Goal: Task Accomplishment & Management: Manage account settings

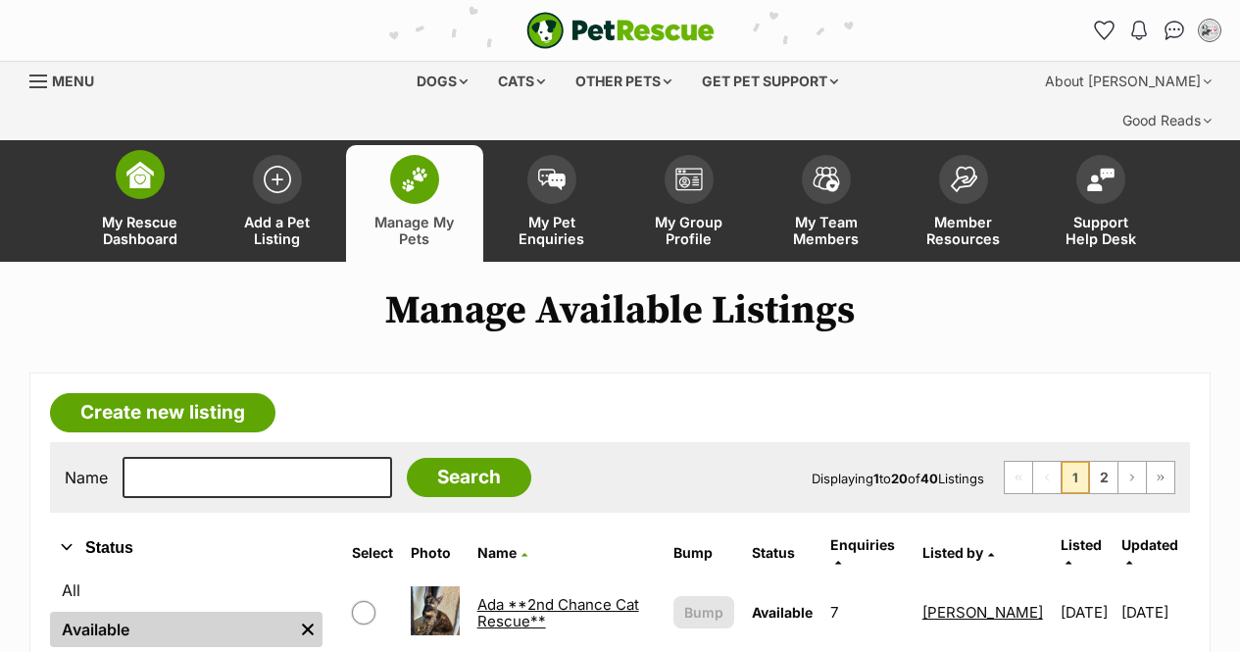
click at [129, 161] on img at bounding box center [139, 174] width 27 height 27
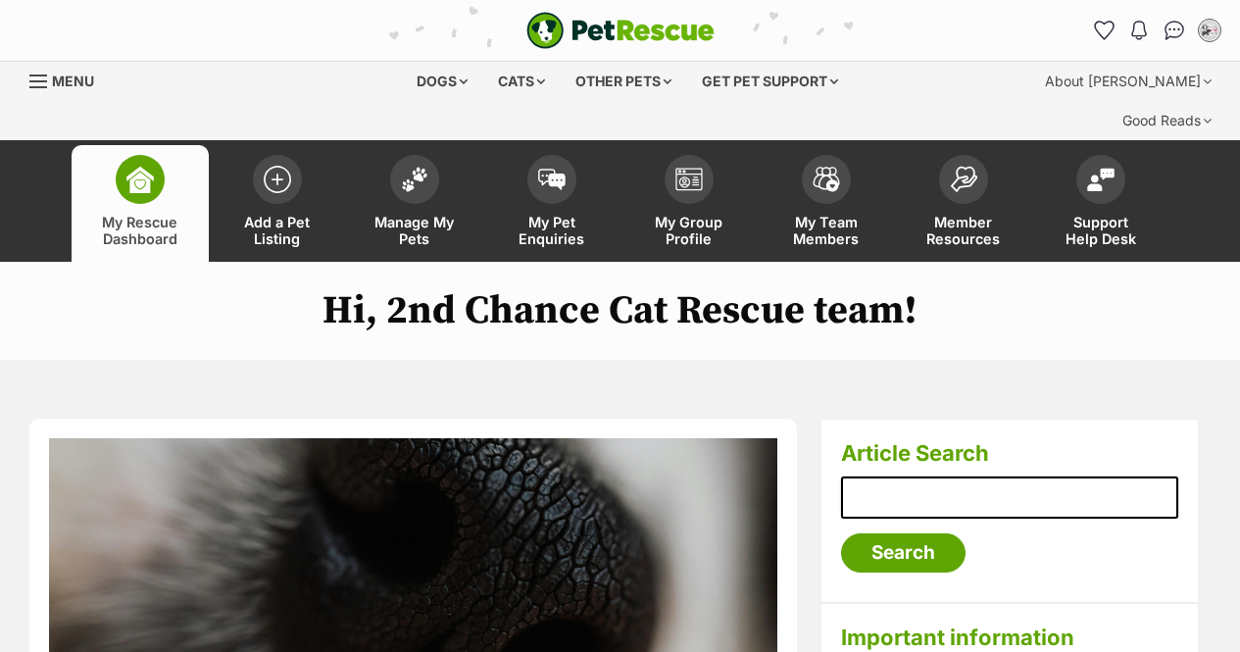
click at [41, 82] on div "Menu" at bounding box center [39, 81] width 20 height 16
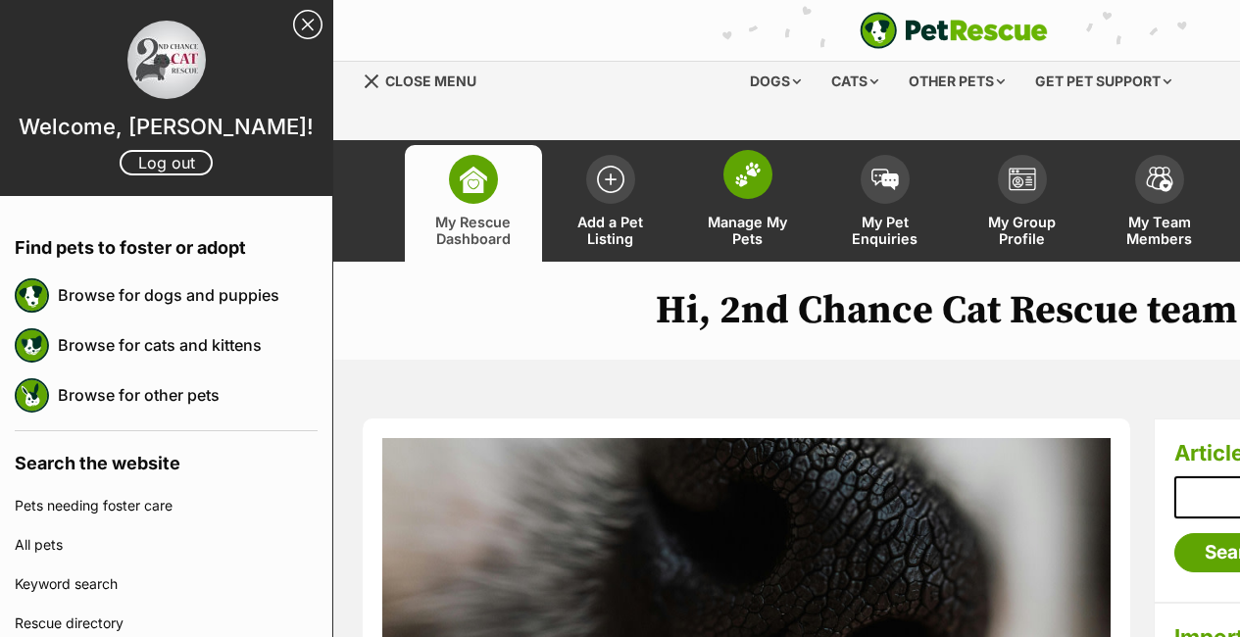
click at [751, 162] on img at bounding box center [747, 174] width 27 height 25
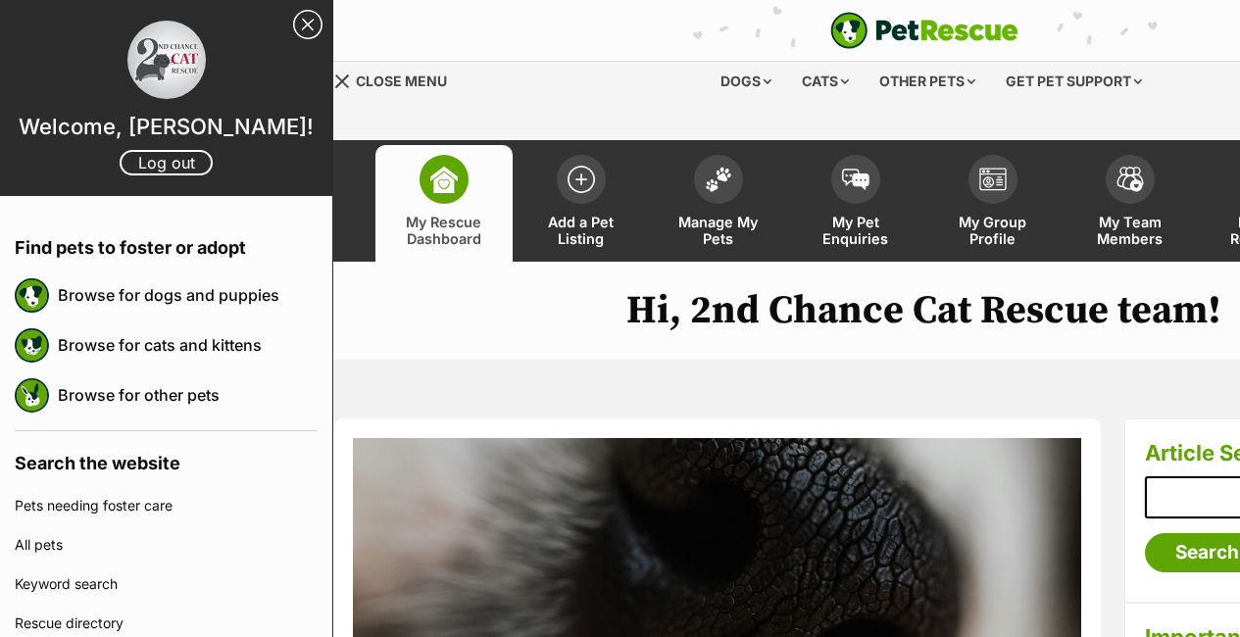
scroll to position [0, 84]
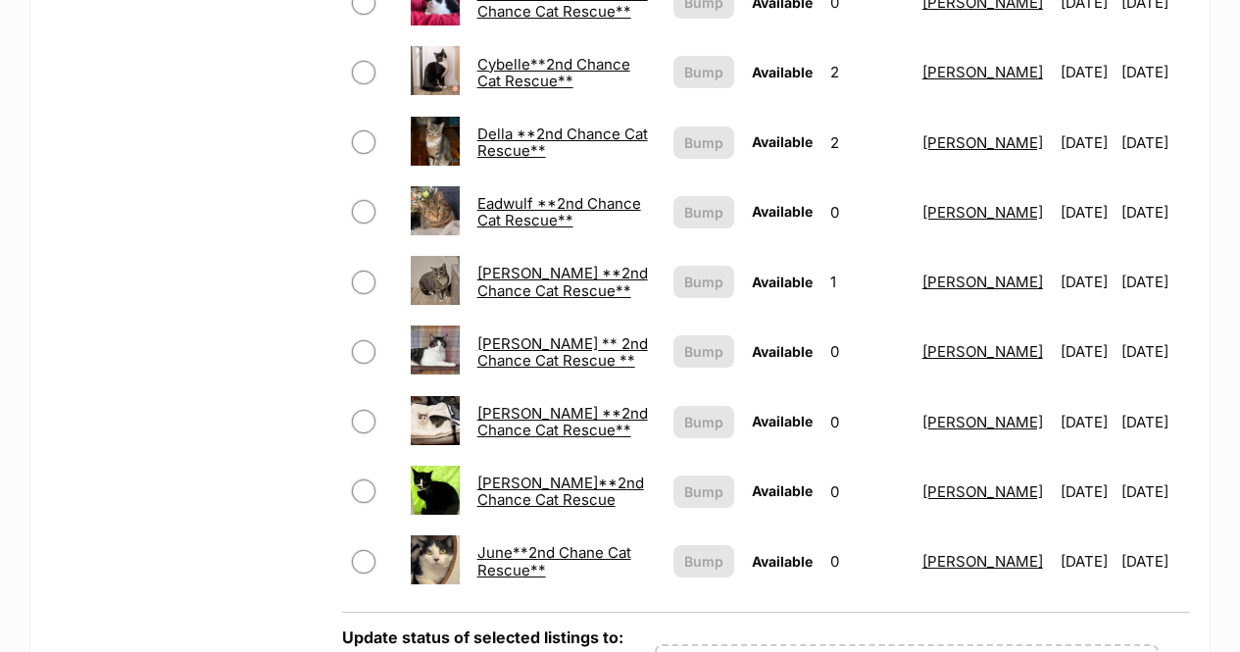
scroll to position [1764, 0]
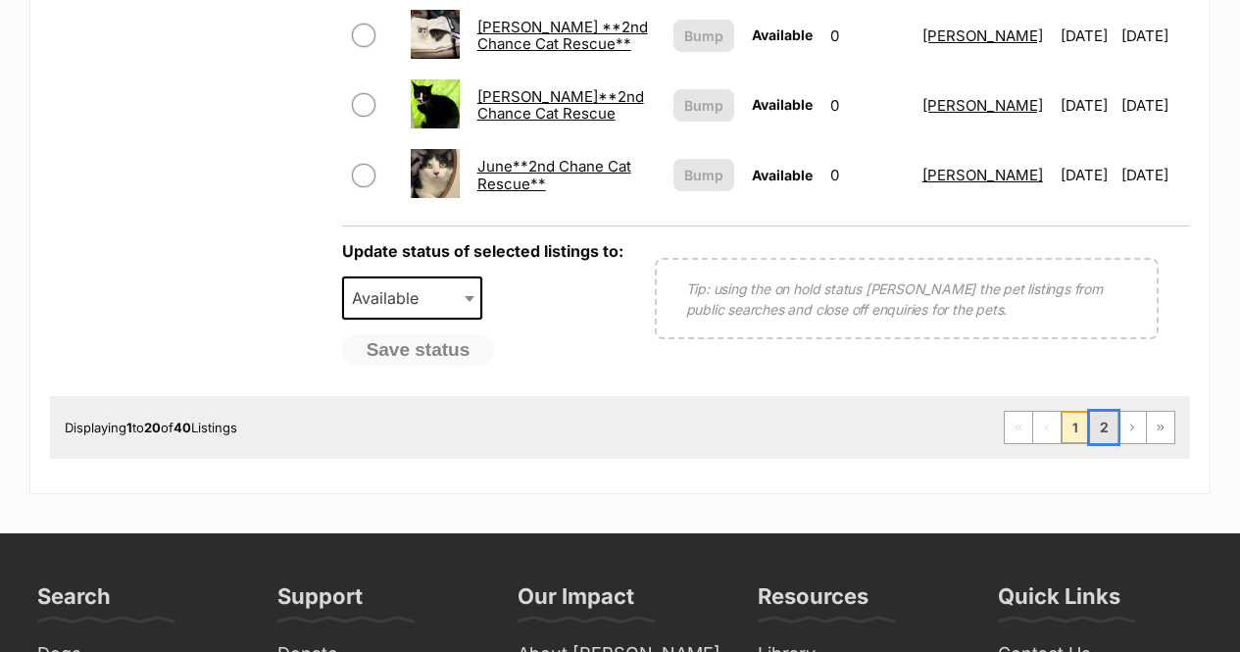
click at [1094, 412] on link "2" at bounding box center [1103, 427] width 27 height 31
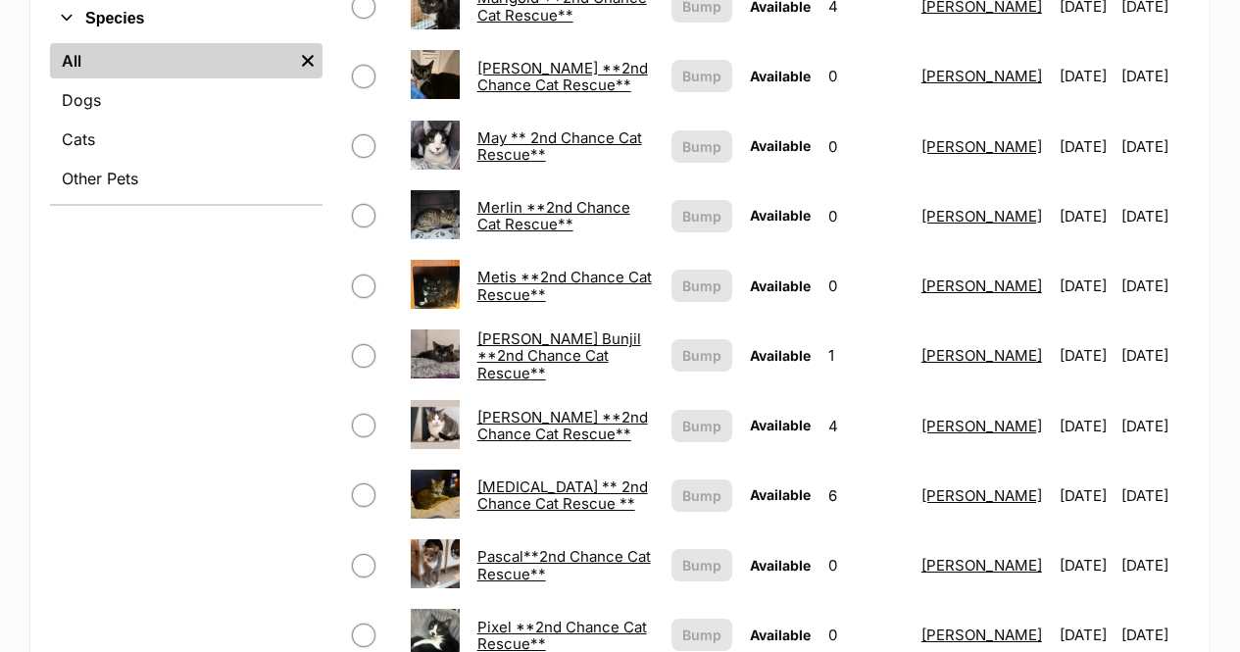
scroll to position [784, 0]
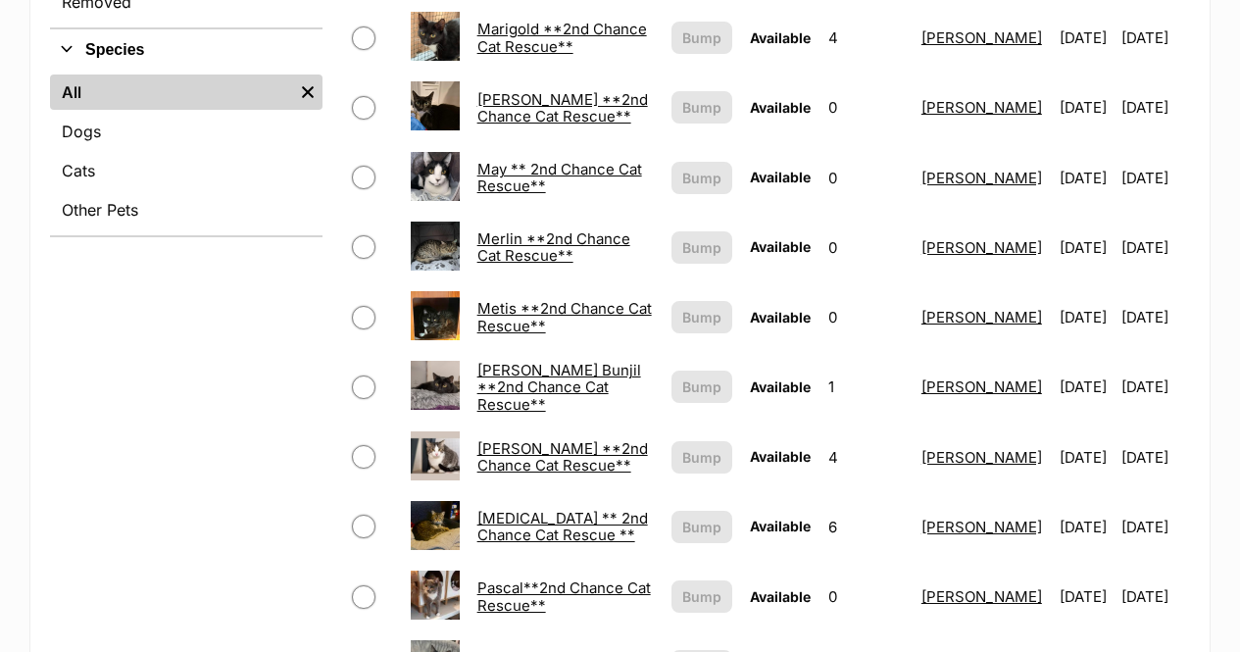
click at [487, 229] on link "Merlin **2nd Chance Cat Rescue**" at bounding box center [553, 246] width 153 height 35
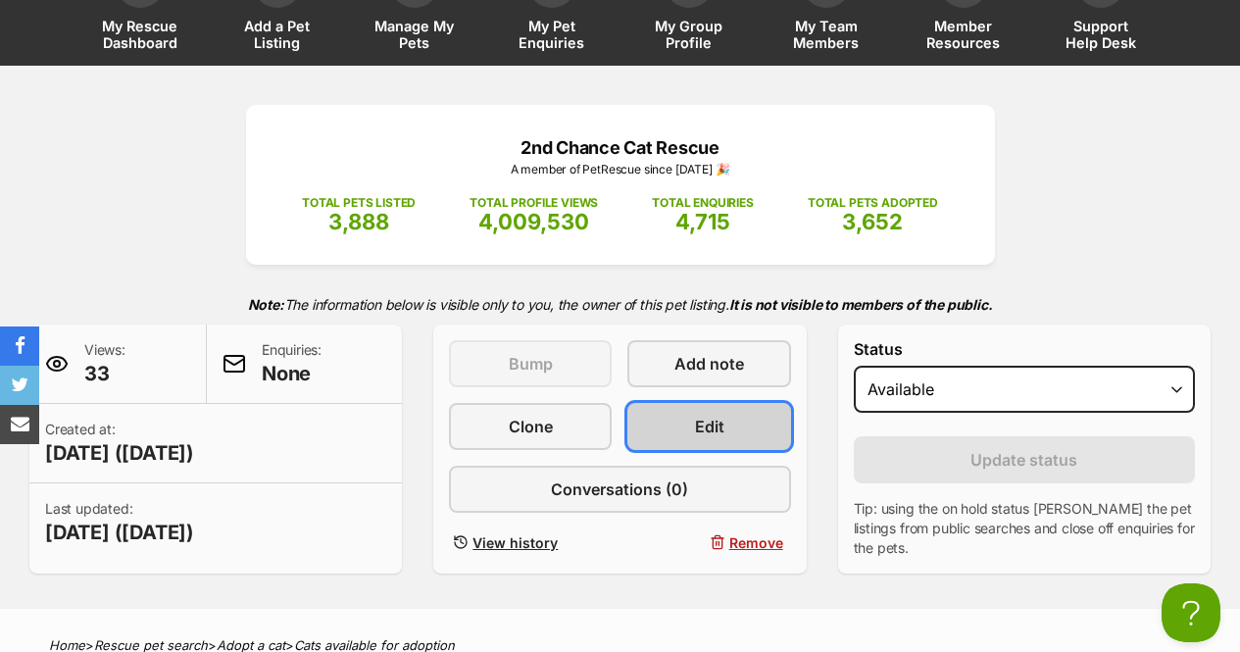
click at [700, 415] on span "Edit" at bounding box center [709, 427] width 29 height 24
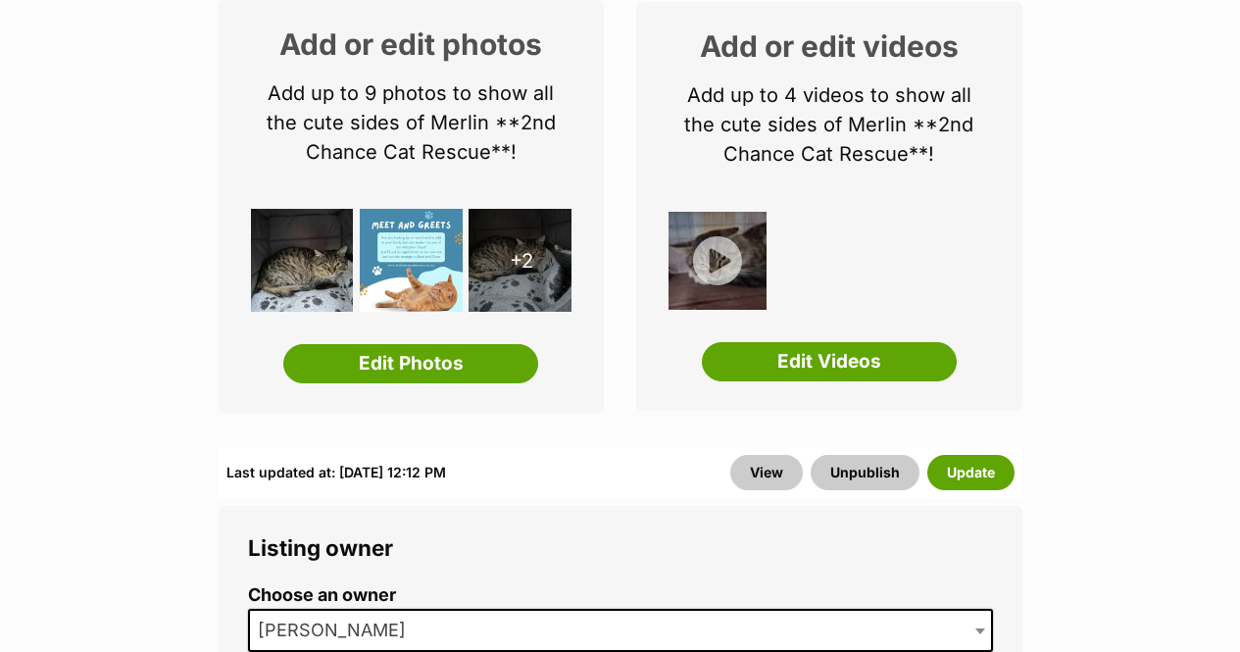
scroll to position [392, 0]
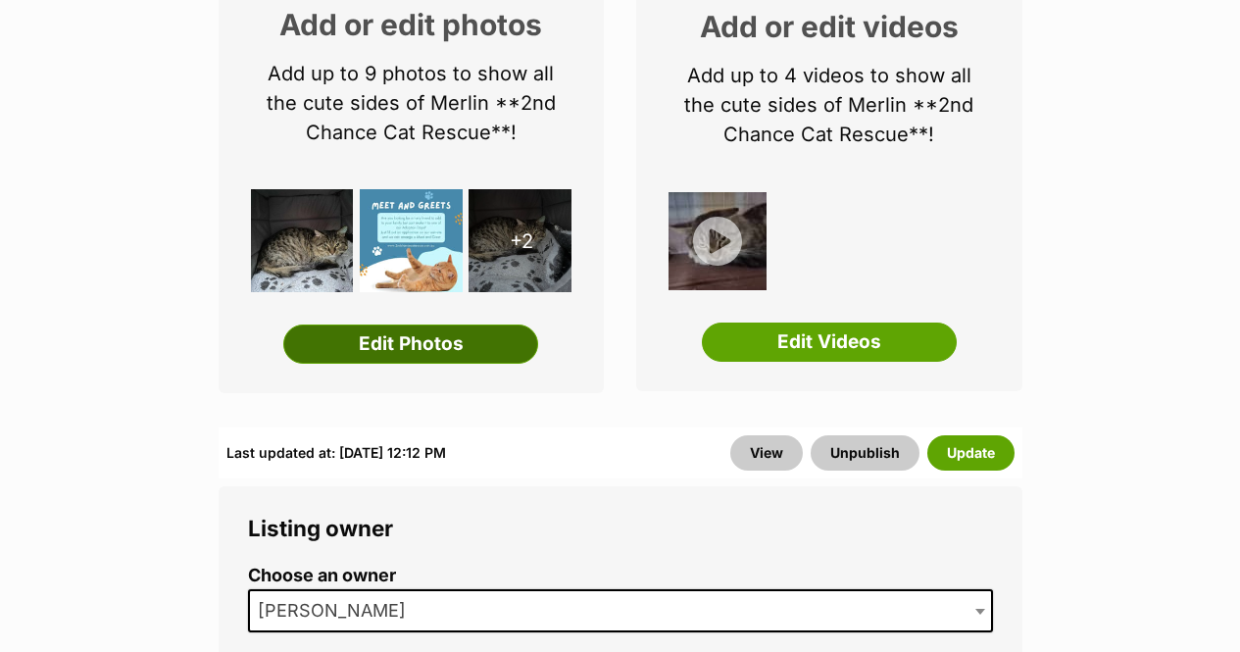
click at [385, 324] on link "Edit Photos" at bounding box center [410, 343] width 255 height 39
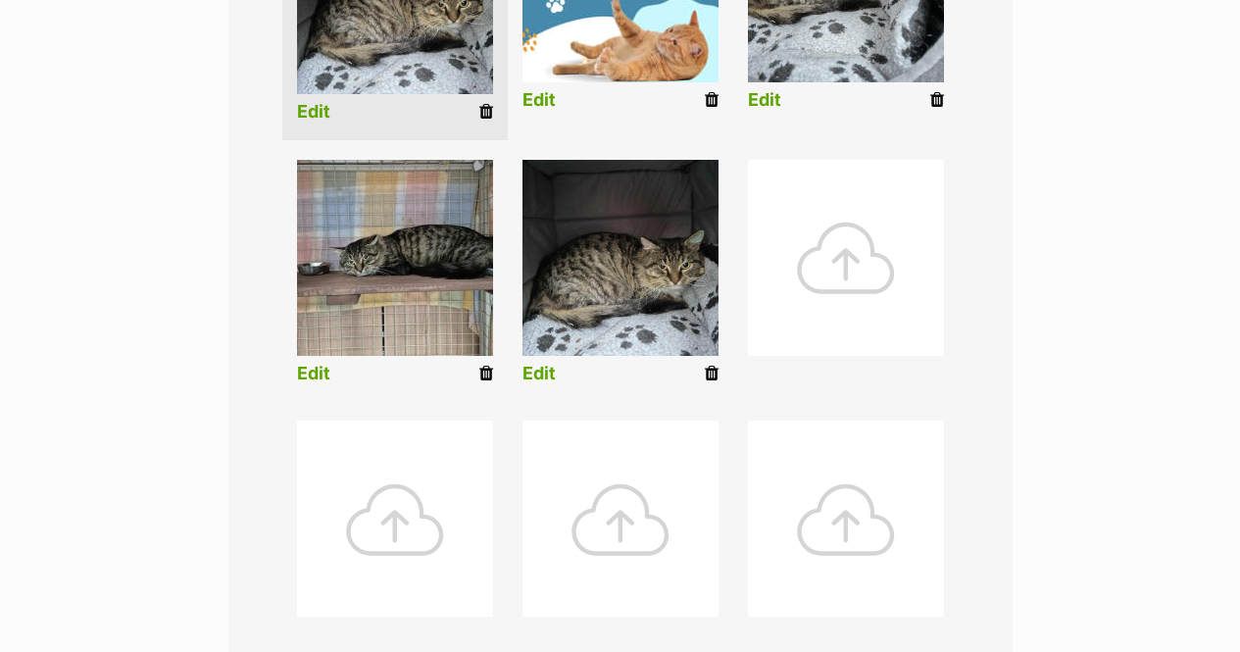
scroll to position [686, 0]
click at [837, 218] on div at bounding box center [846, 257] width 196 height 196
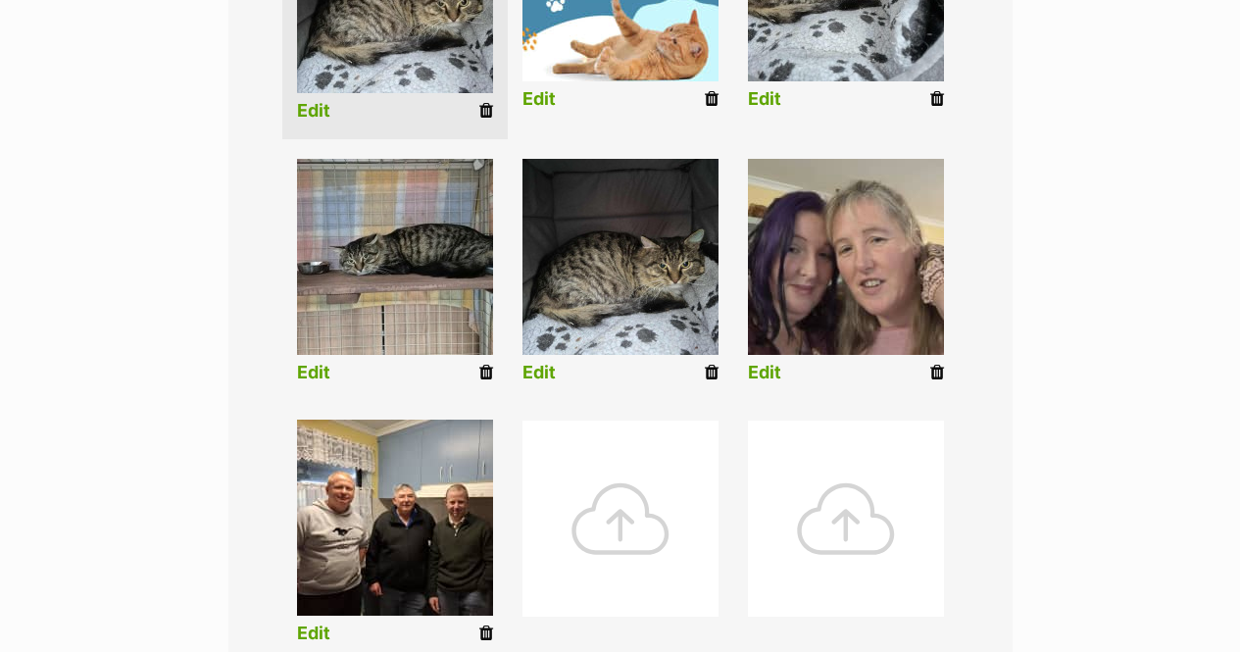
click at [486, 624] on icon at bounding box center [486, 633] width 14 height 18
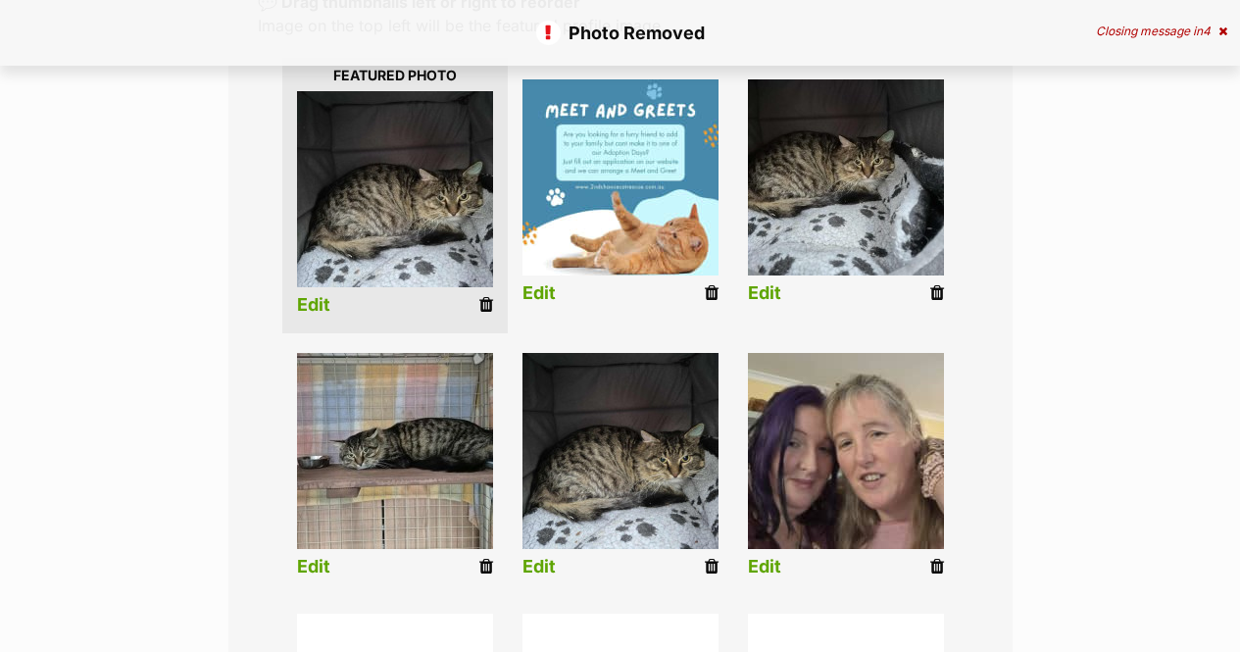
scroll to position [588, 0]
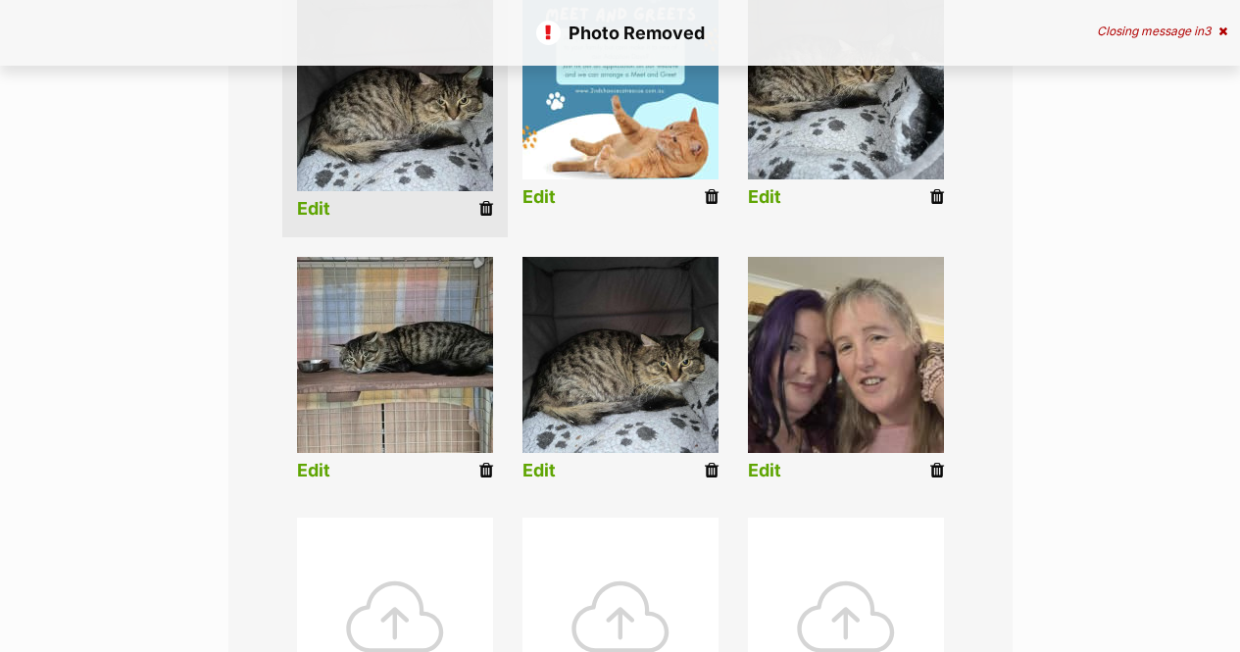
click at [937, 462] on icon at bounding box center [937, 471] width 14 height 18
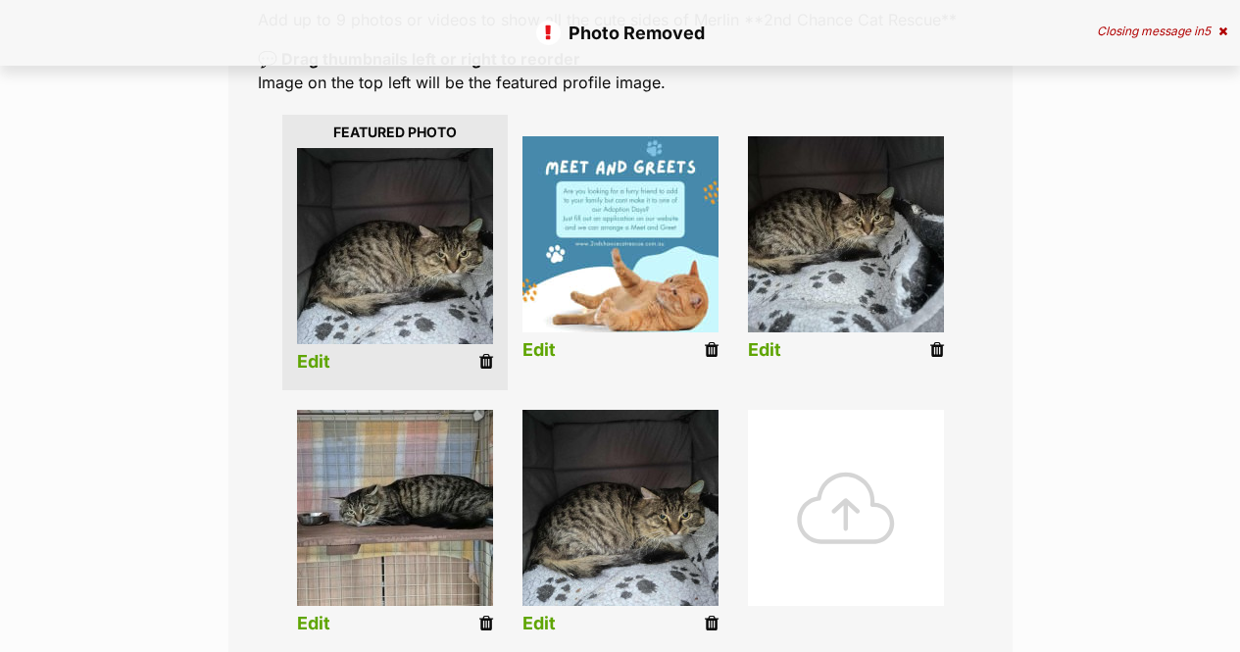
scroll to position [490, 0]
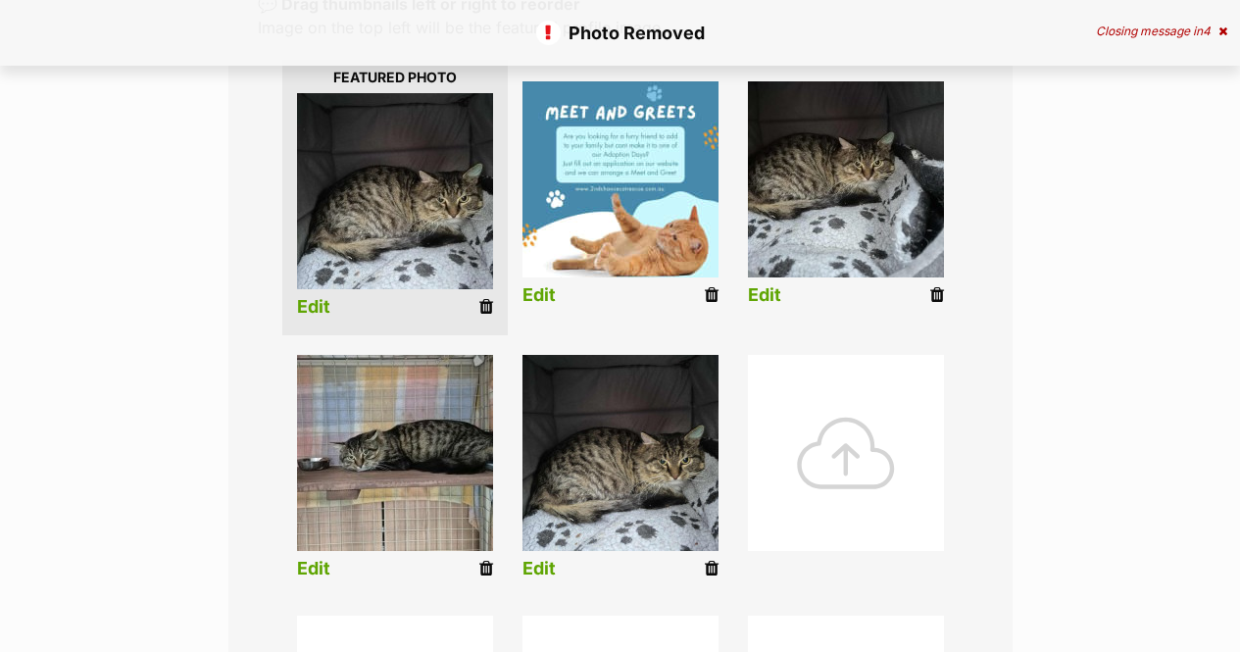
click at [853, 423] on div at bounding box center [846, 453] width 196 height 196
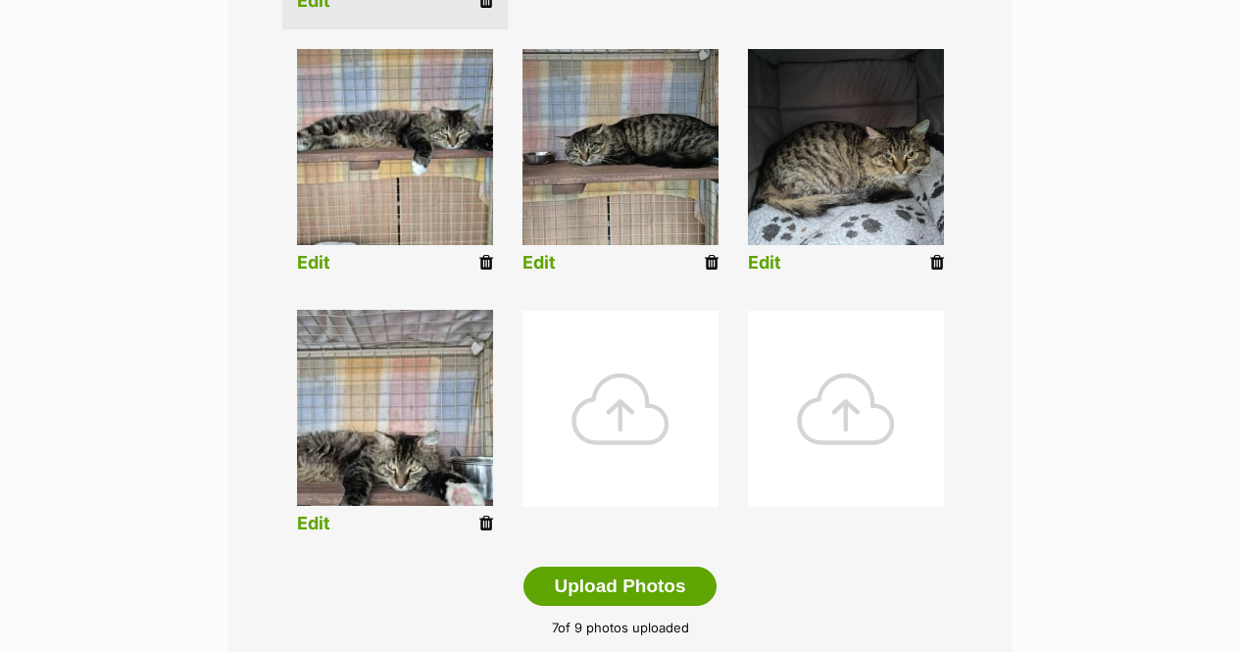
scroll to position [784, 0]
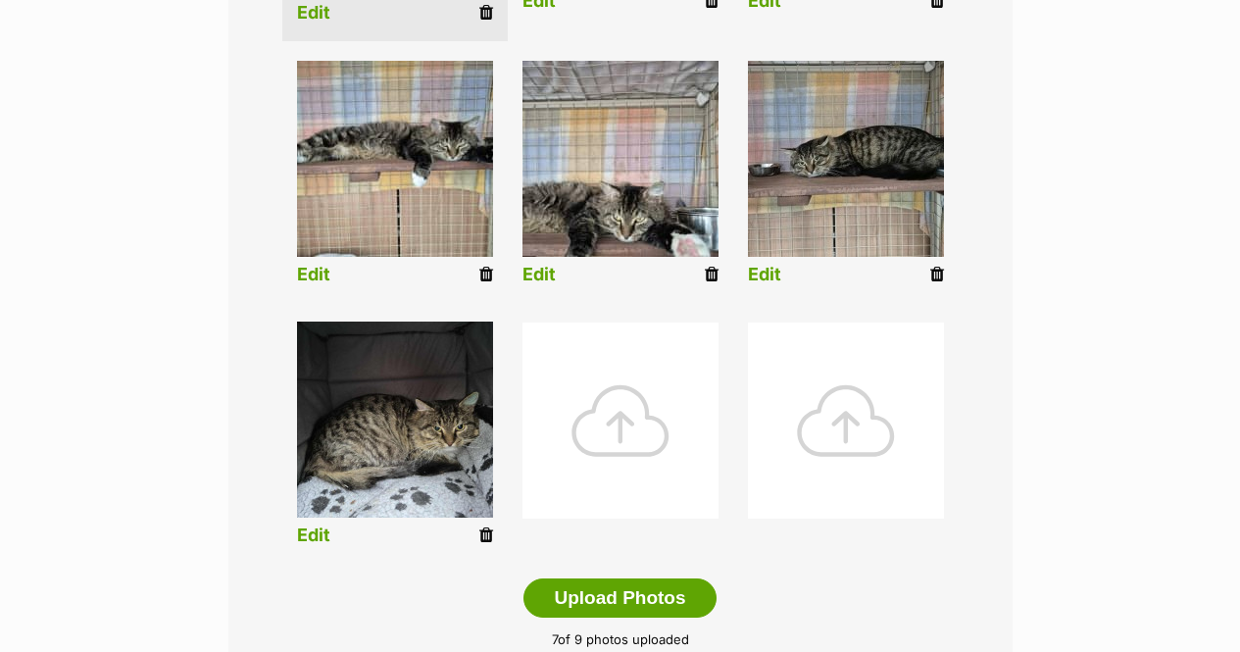
click at [400, 115] on img at bounding box center [395, 159] width 196 height 196
click at [324, 265] on link "Edit" at bounding box center [313, 275] width 33 height 21
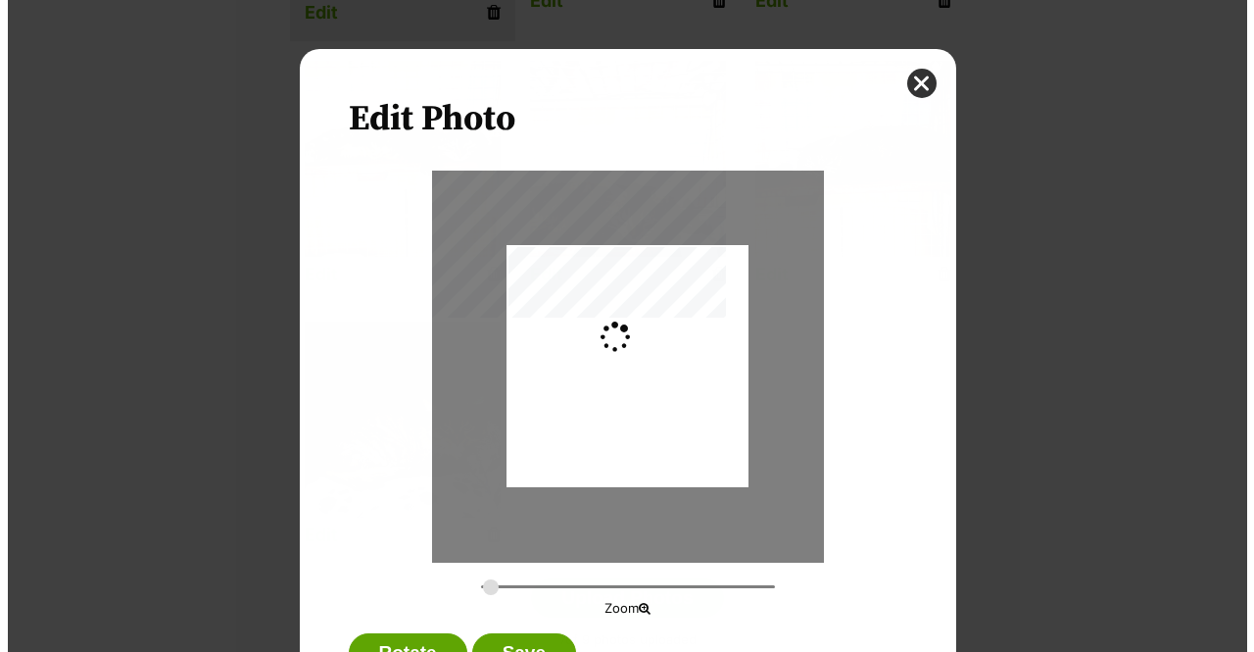
scroll to position [0, 0]
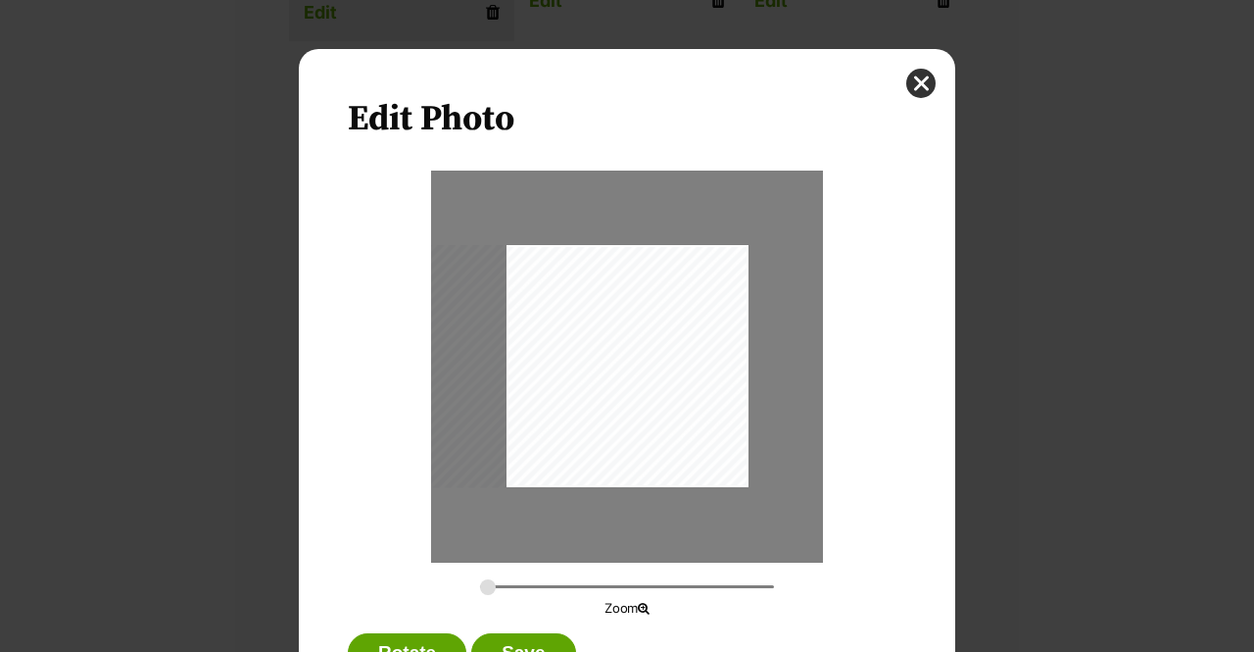
drag, startPoint x: 587, startPoint y: 387, endPoint x: 535, endPoint y: 408, distance: 55.9
click at [535, 408] on div "Dialog Window - Close (Press escape to close)" at bounding box center [586, 366] width 322 height 242
drag, startPoint x: 483, startPoint y: 590, endPoint x: 551, endPoint y: 572, distance: 69.9
click at [551, 577] on input "Dialog Window - Close (Press escape to close)" at bounding box center [627, 586] width 294 height 19
drag, startPoint x: 566, startPoint y: 422, endPoint x: 475, endPoint y: 453, distance: 96.1
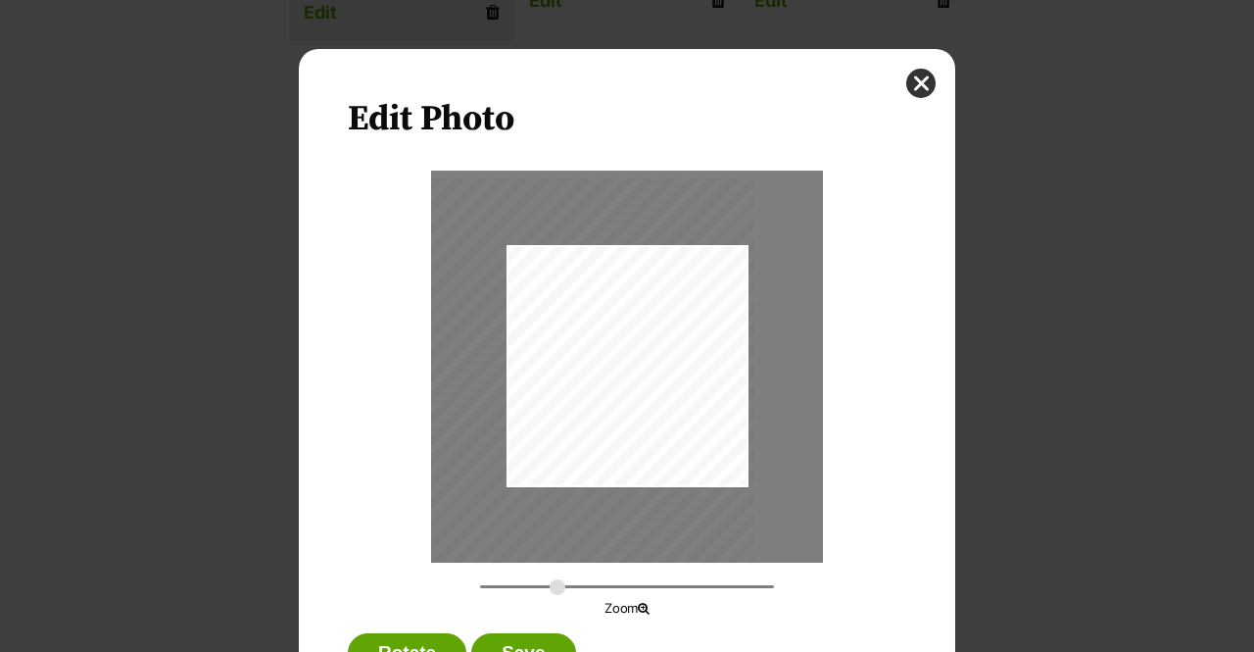
click at [475, 453] on div "Dialog Window - Close (Press escape to close)" at bounding box center [467, 394] width 574 height 431
drag, startPoint x: 550, startPoint y: 586, endPoint x: 538, endPoint y: 582, distance: 12.4
type input "0.5995"
click at [538, 582] on input "Dialog Window - Close (Press escape to close)" at bounding box center [627, 586] width 294 height 19
click at [563, 451] on div "Dialog Window - Close (Press escape to close)" at bounding box center [489, 389] width 529 height 397
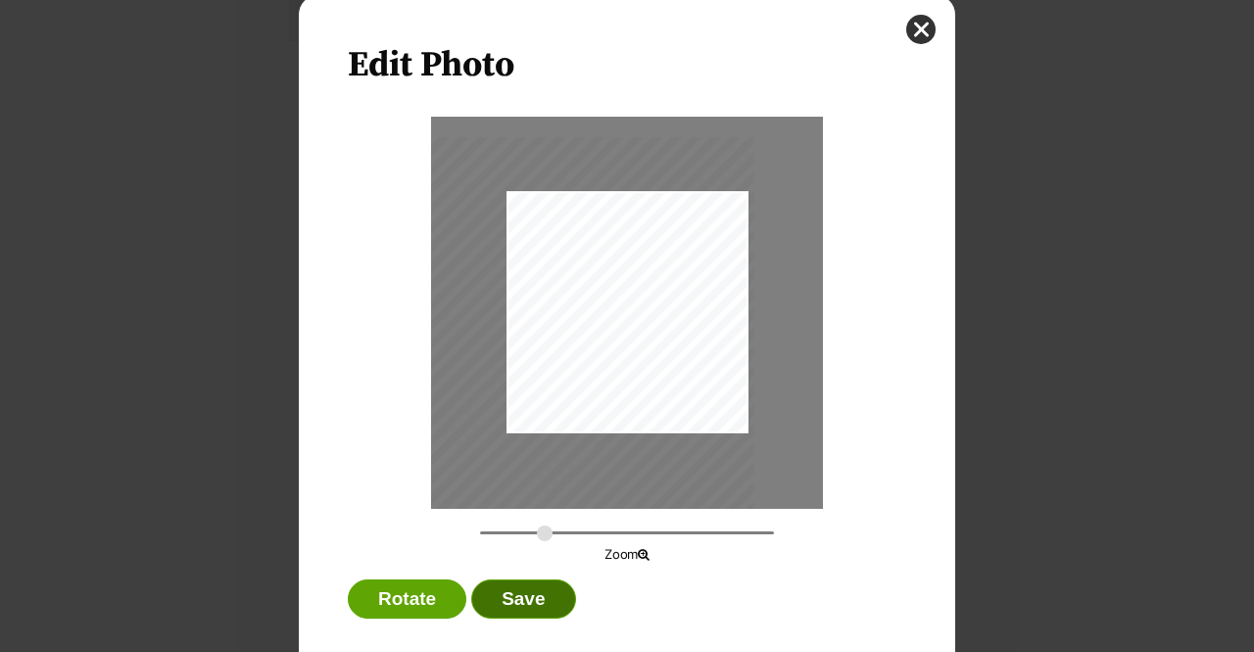
scroll to position [79, 0]
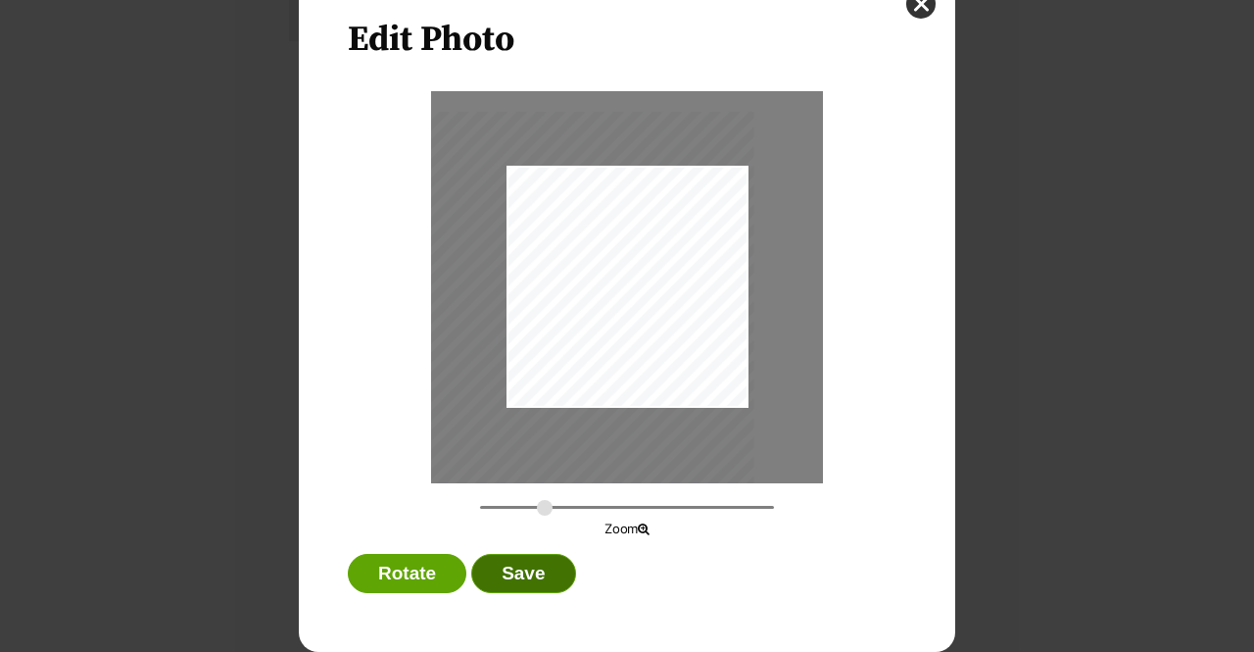
click at [505, 574] on button "Save" at bounding box center [523, 573] width 104 height 39
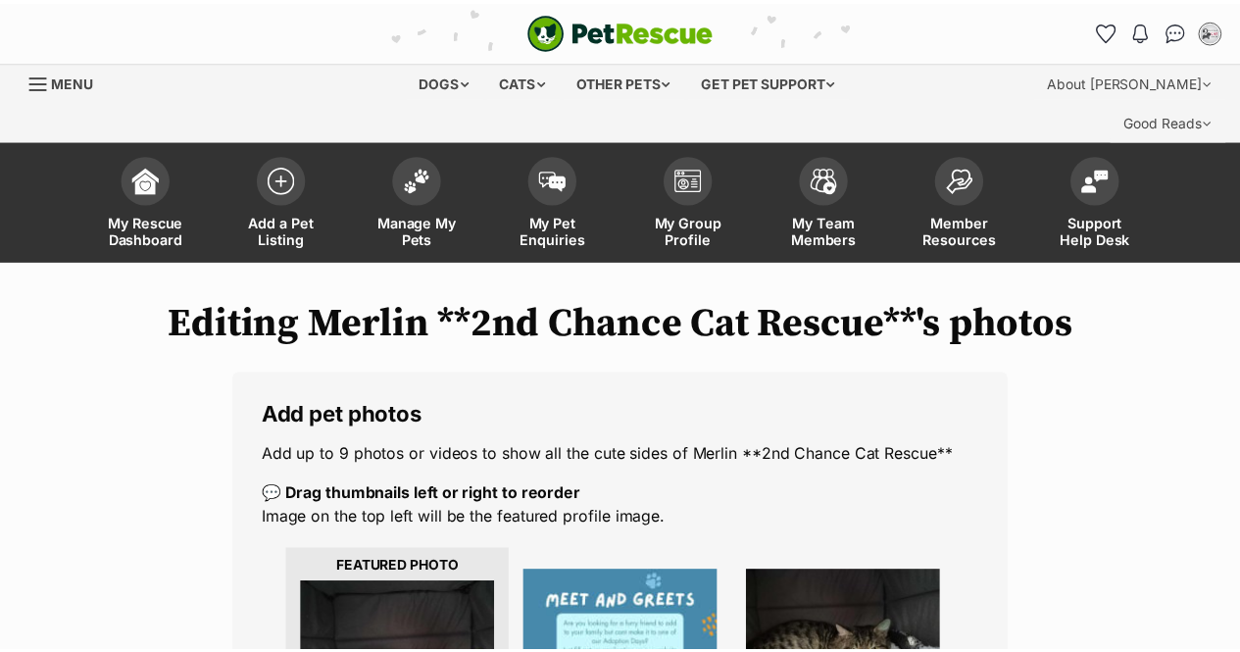
scroll to position [784, 0]
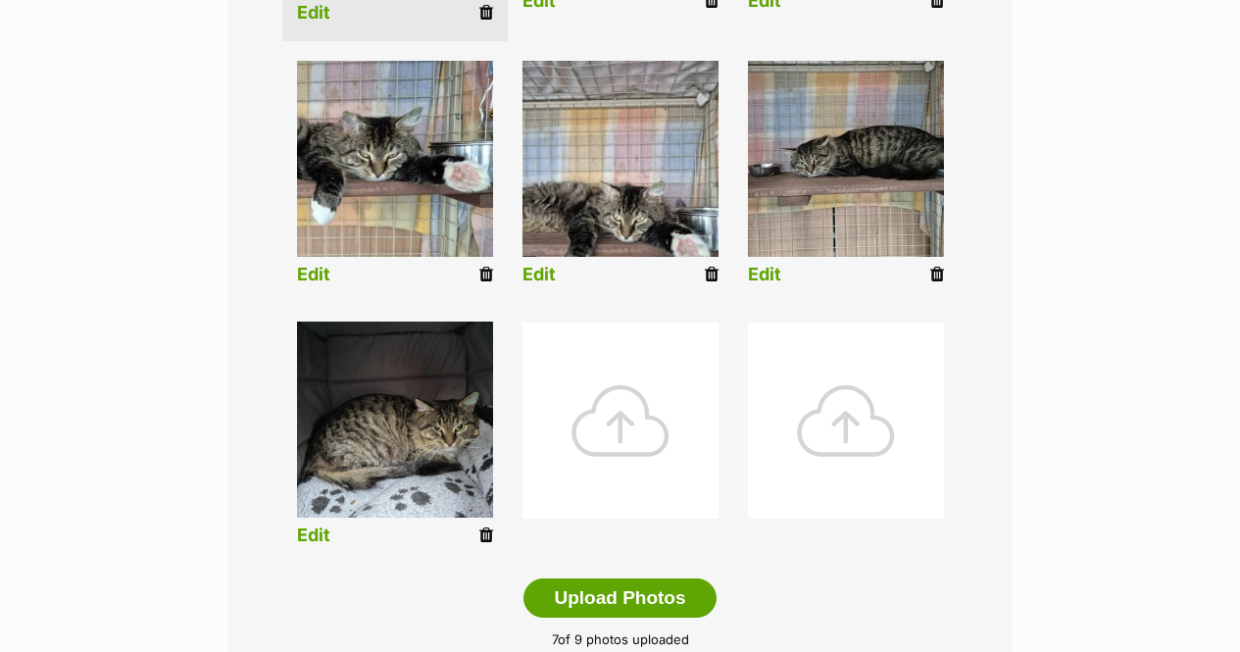
click at [531, 265] on link "Edit" at bounding box center [538, 275] width 33 height 21
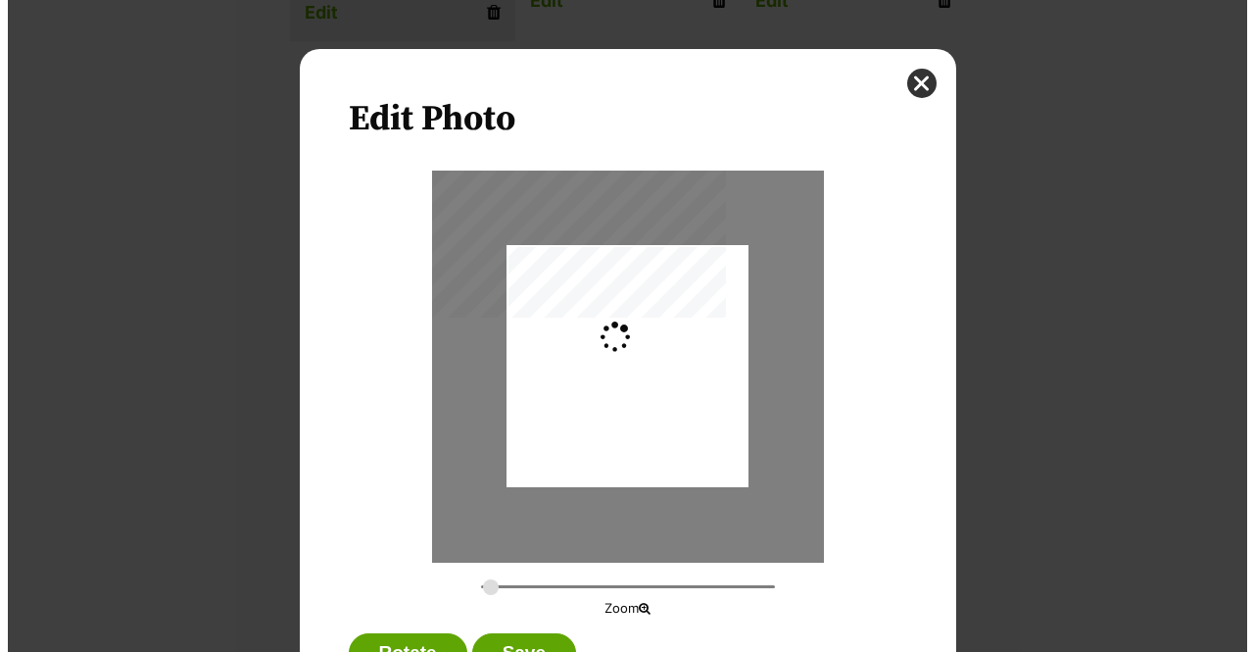
scroll to position [0, 0]
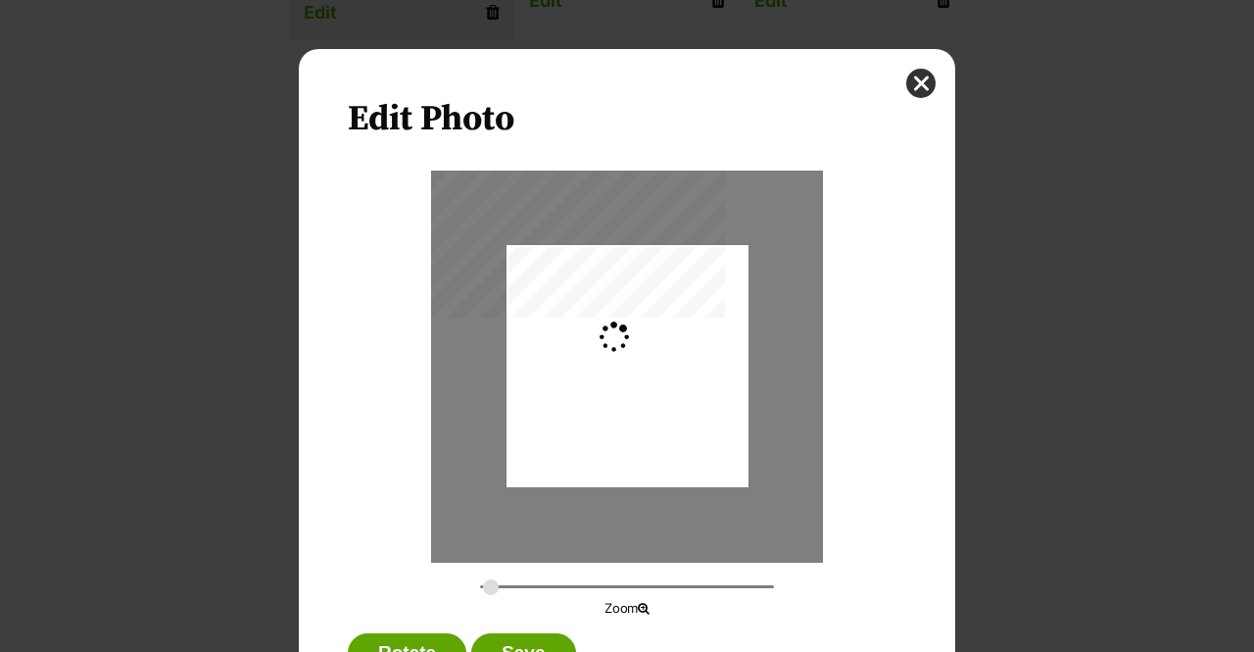
type input "0.2744"
drag, startPoint x: 544, startPoint y: 439, endPoint x: 504, endPoint y: 449, distance: 41.4
click at [507, 449] on div "Dialog Window - Close (Press escape to close)" at bounding box center [628, 372] width 242 height 322
drag, startPoint x: 535, startPoint y: 421, endPoint x: 516, endPoint y: 366, distance: 58.9
click at [516, 366] on div "Dialog Window - Close (Press escape to close)" at bounding box center [627, 326] width 242 height 322
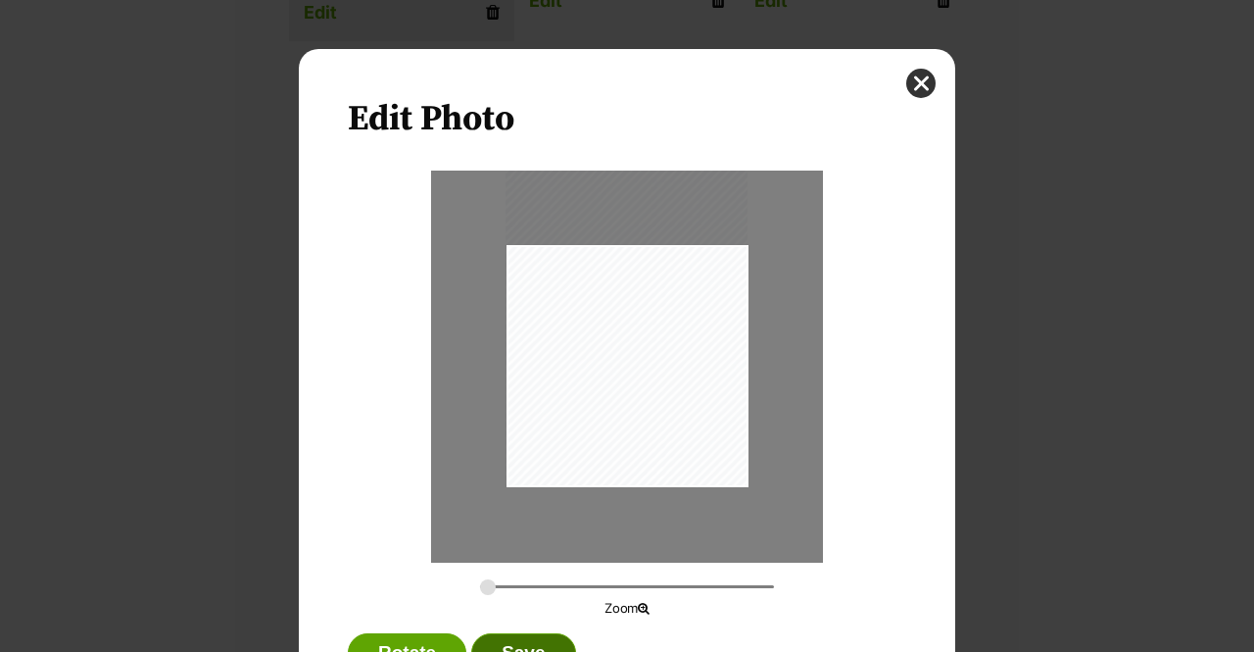
click at [496, 639] on button "Save" at bounding box center [523, 652] width 104 height 39
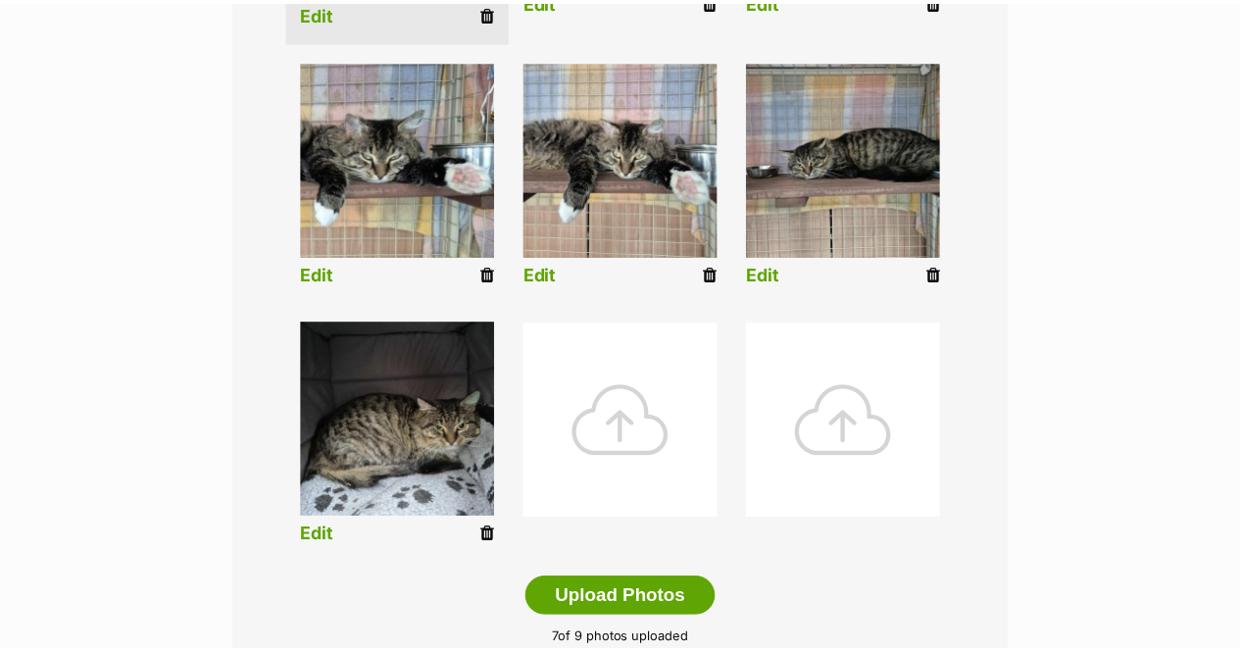
scroll to position [784, 0]
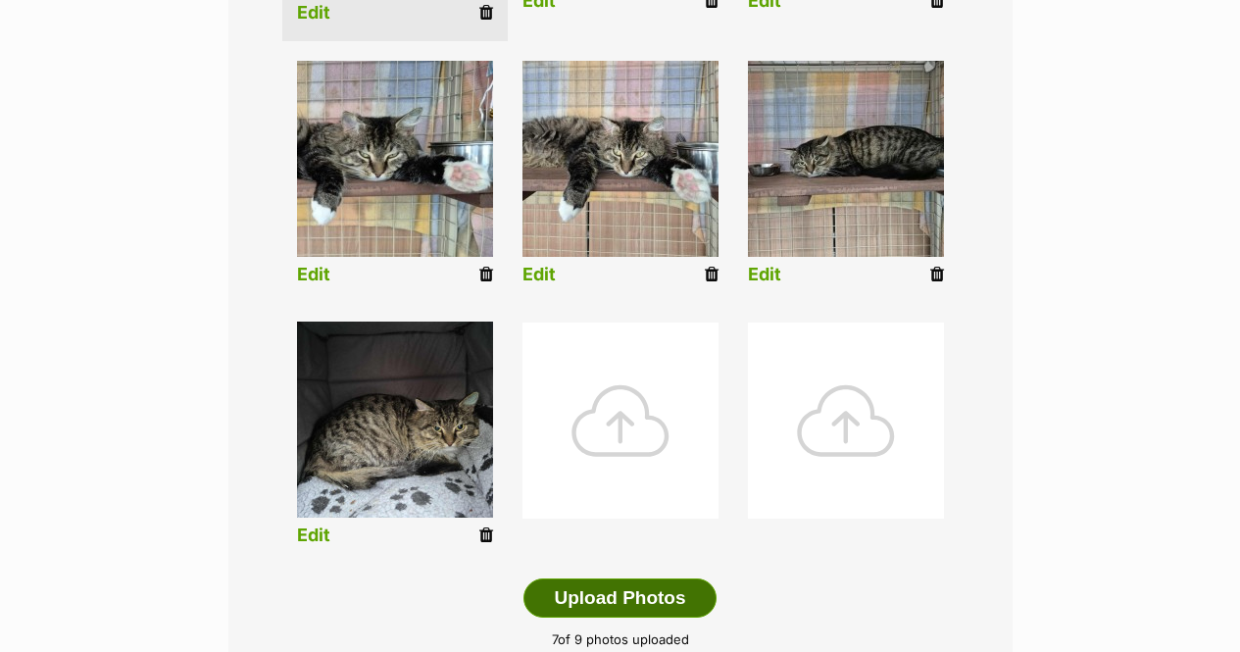
click at [611, 578] on button "Upload Photos" at bounding box center [619, 597] width 192 height 39
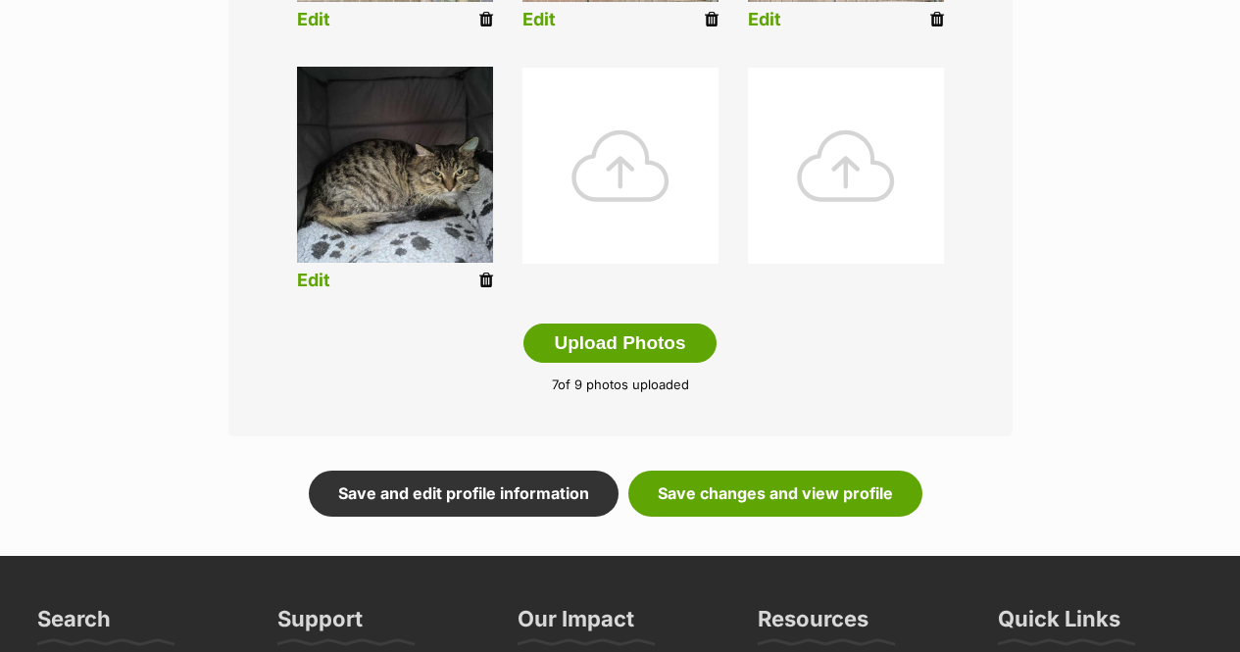
scroll to position [1078, 0]
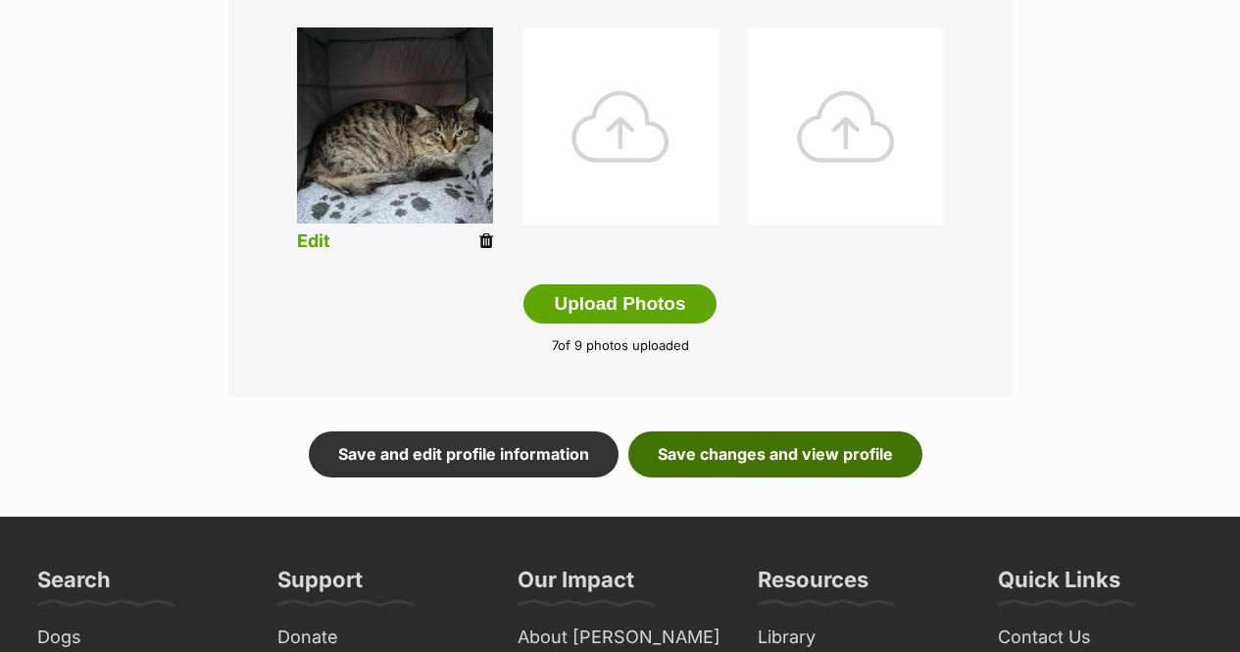
click at [807, 431] on link "Save changes and view profile" at bounding box center [775, 453] width 294 height 45
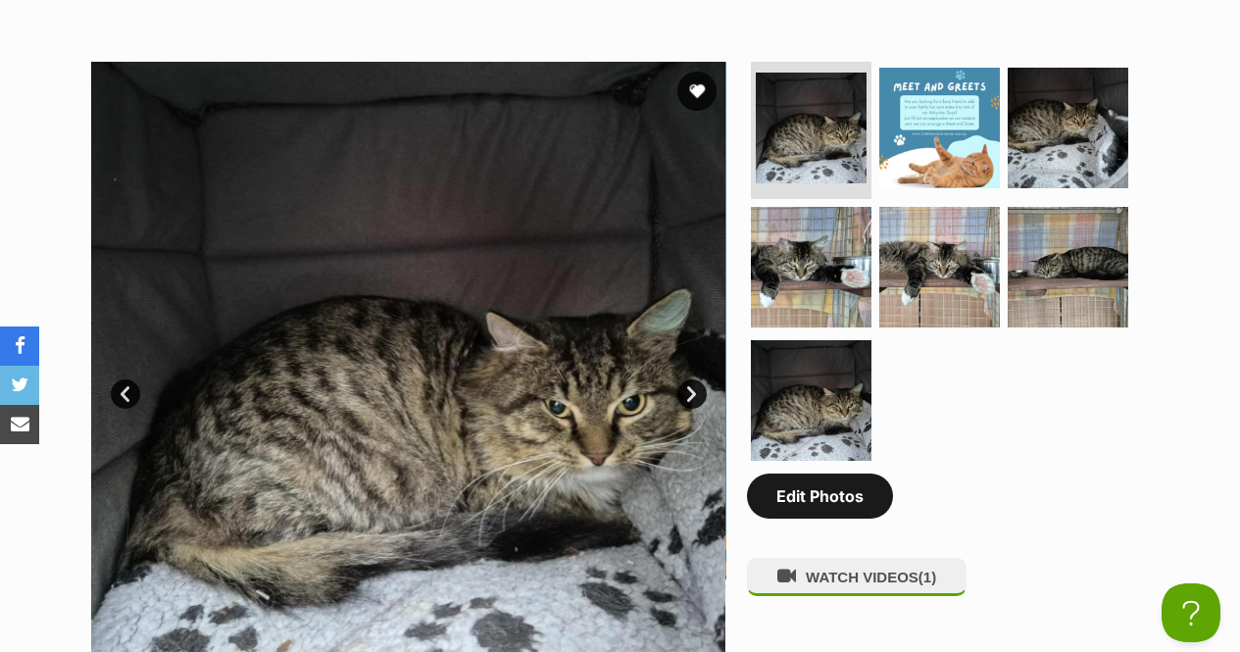
scroll to position [980, 0]
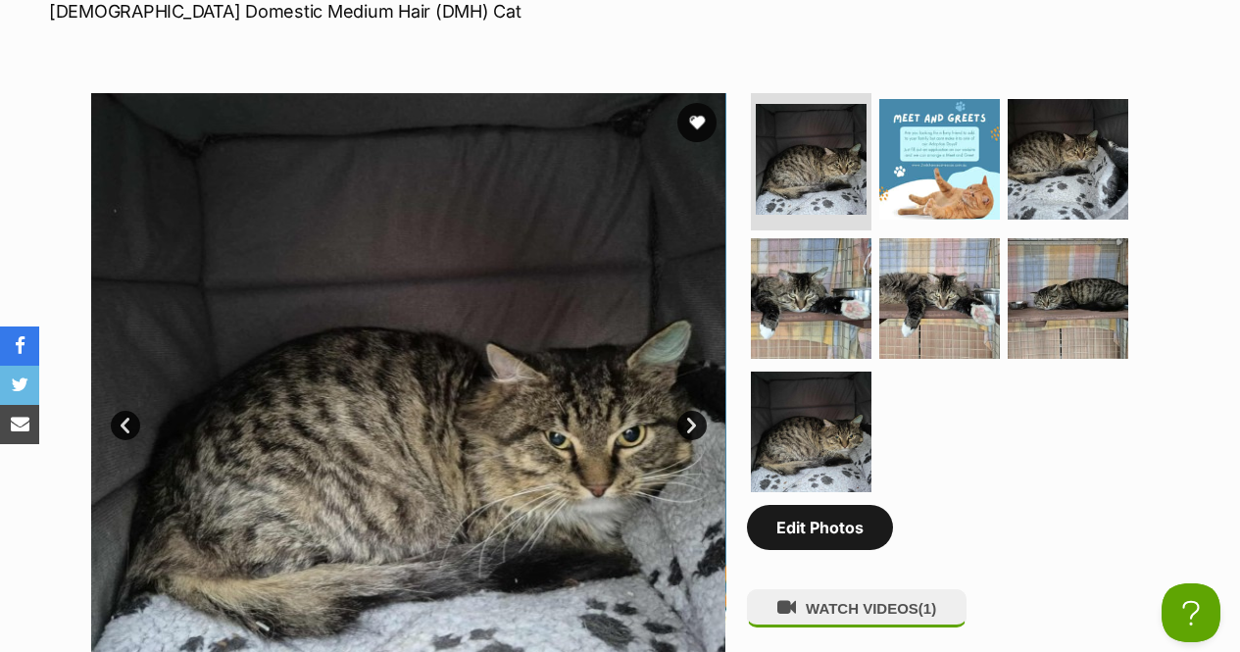
click at [828, 505] on link "Edit Photos" at bounding box center [820, 527] width 146 height 45
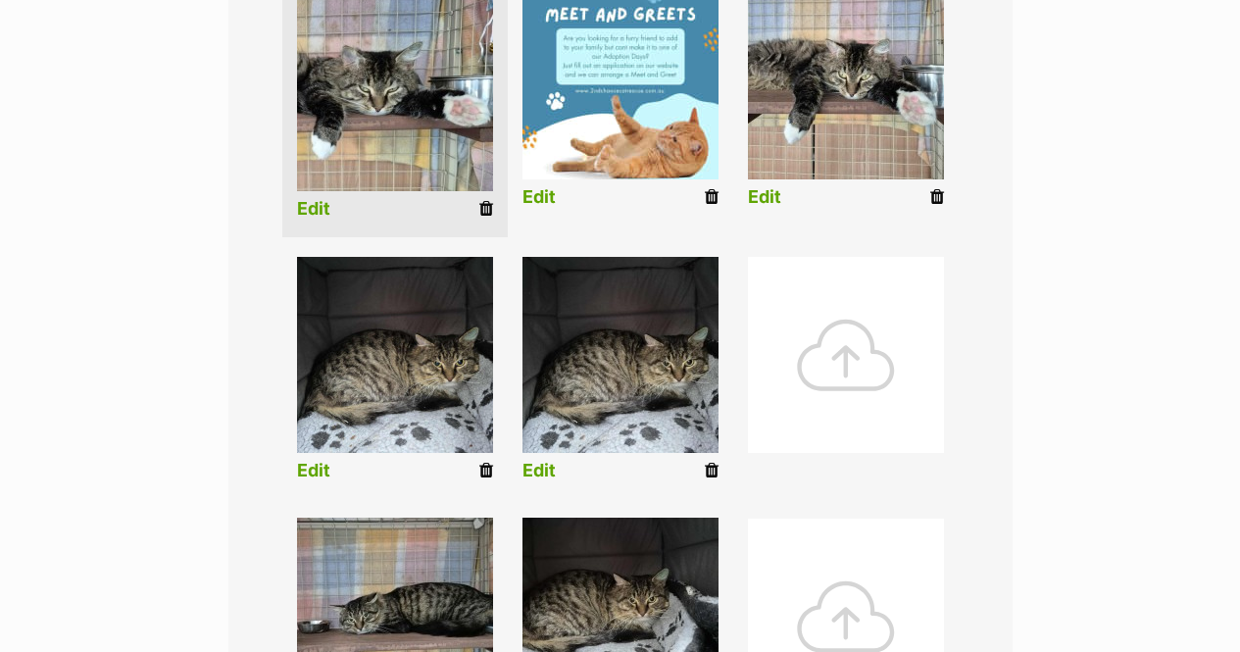
scroll to position [686, 0]
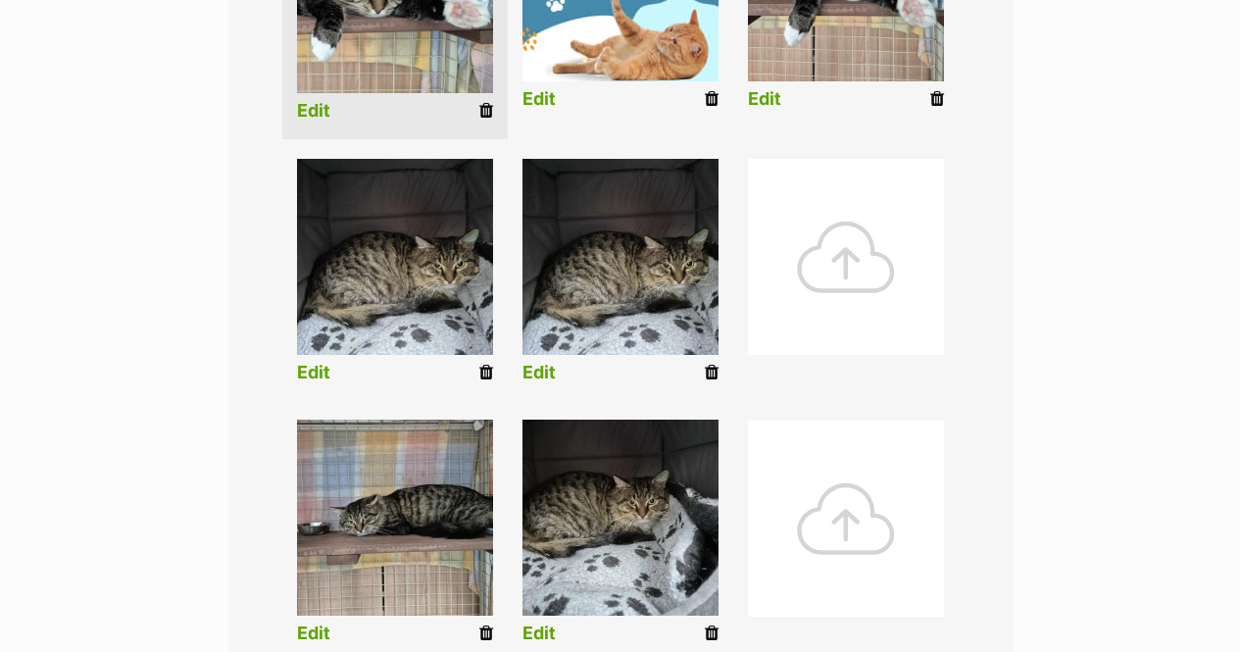
click at [483, 364] on icon at bounding box center [486, 373] width 14 height 18
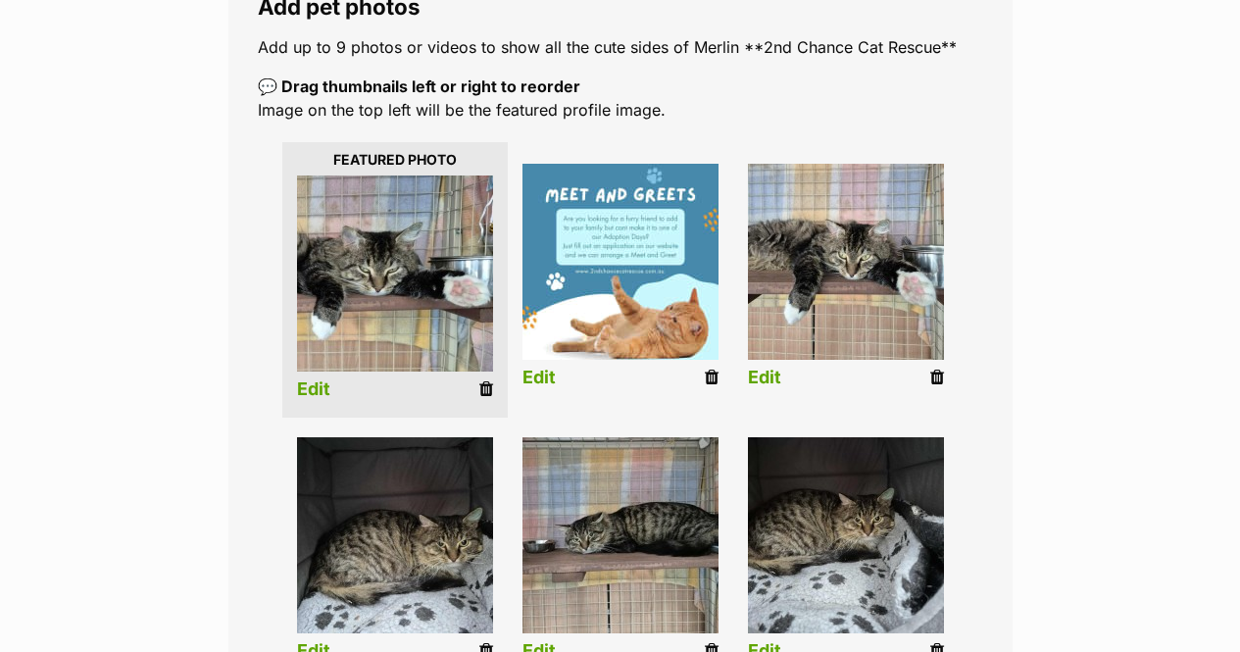
scroll to position [392, 0]
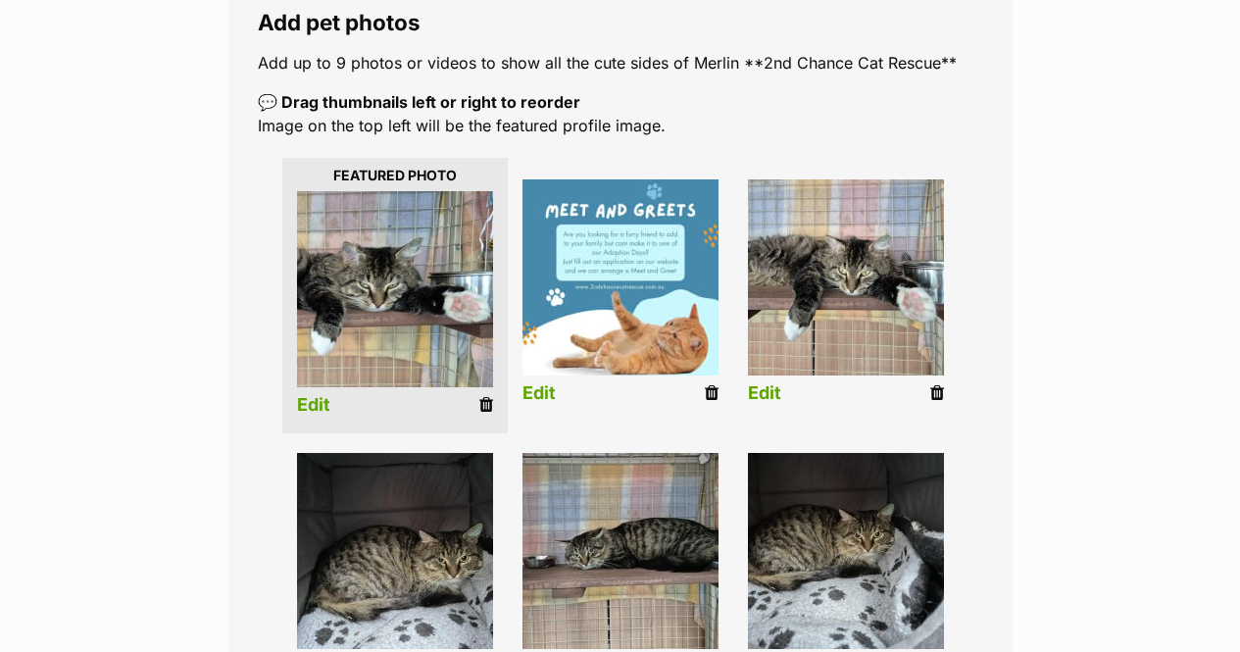
click at [624, 228] on img at bounding box center [620, 277] width 196 height 196
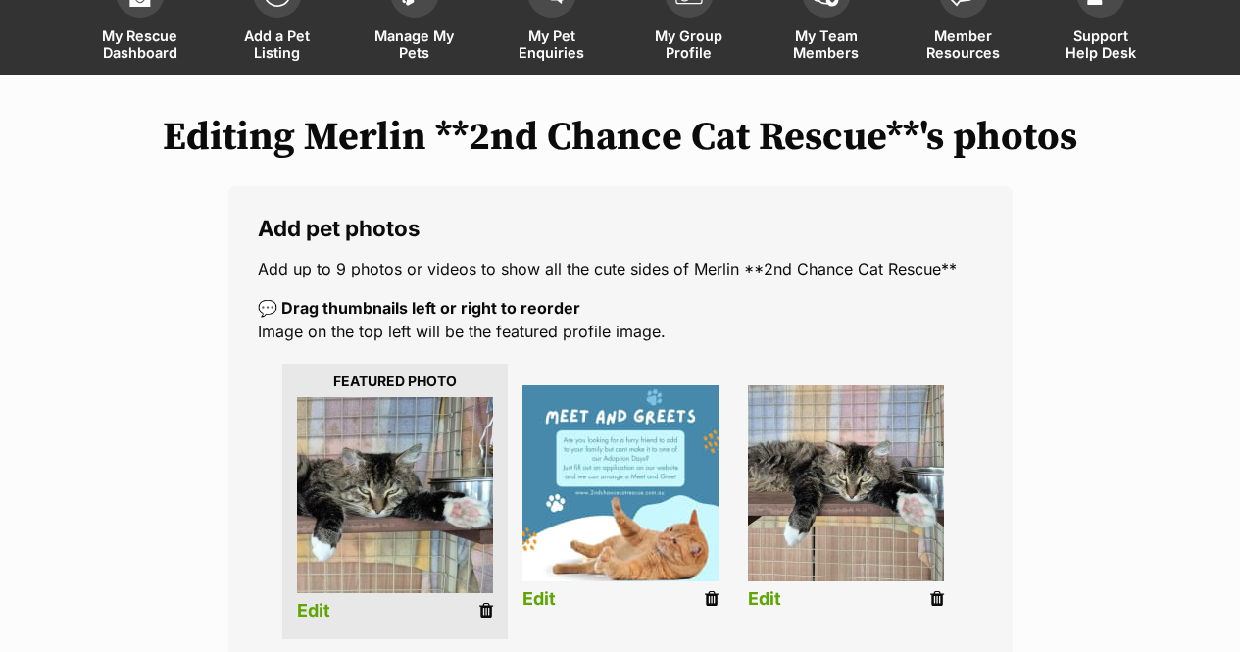
scroll to position [0, 0]
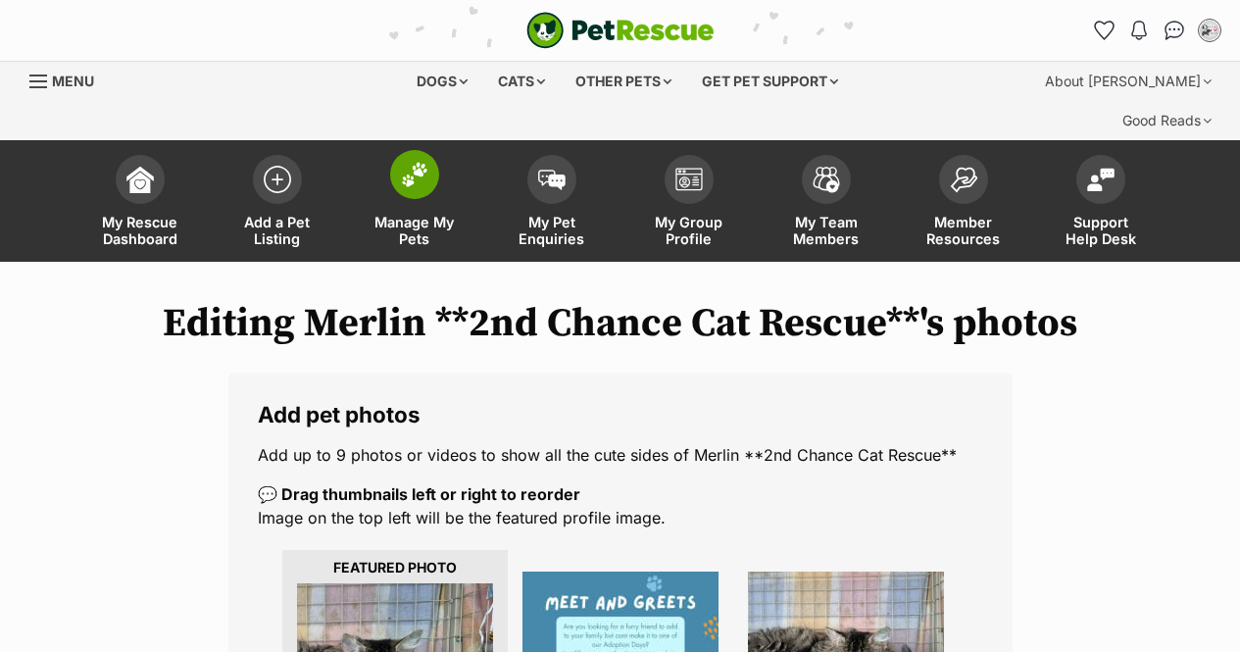
click at [422, 162] on img at bounding box center [414, 174] width 27 height 25
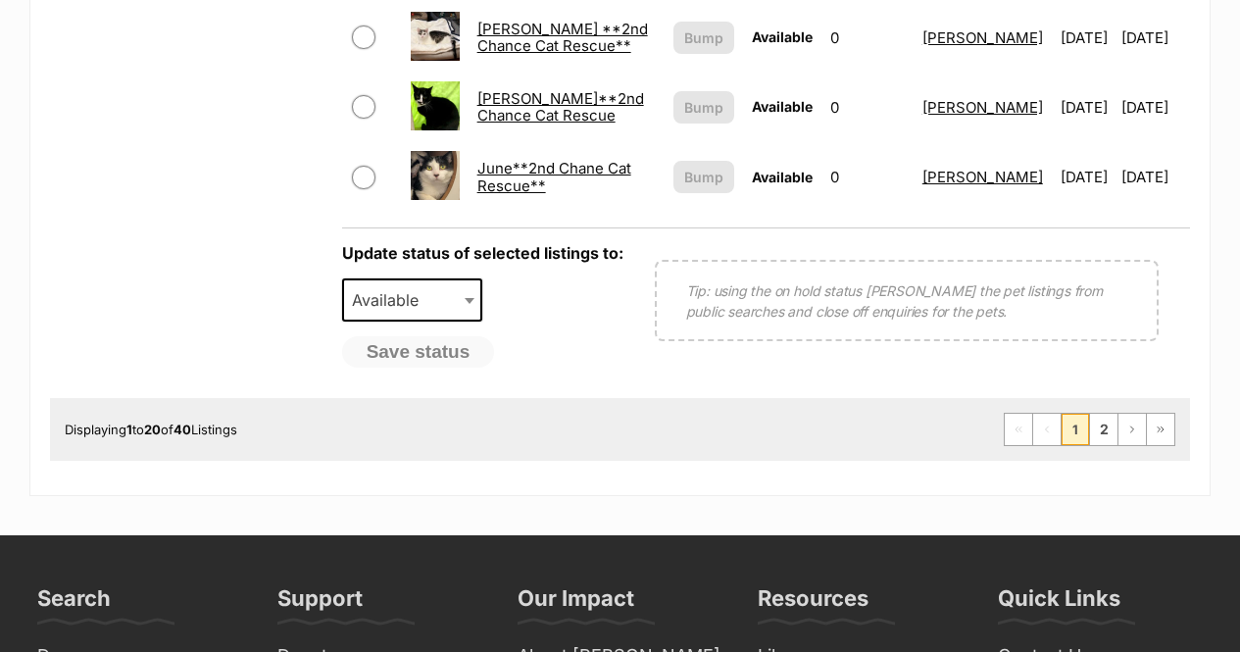
scroll to position [1764, 0]
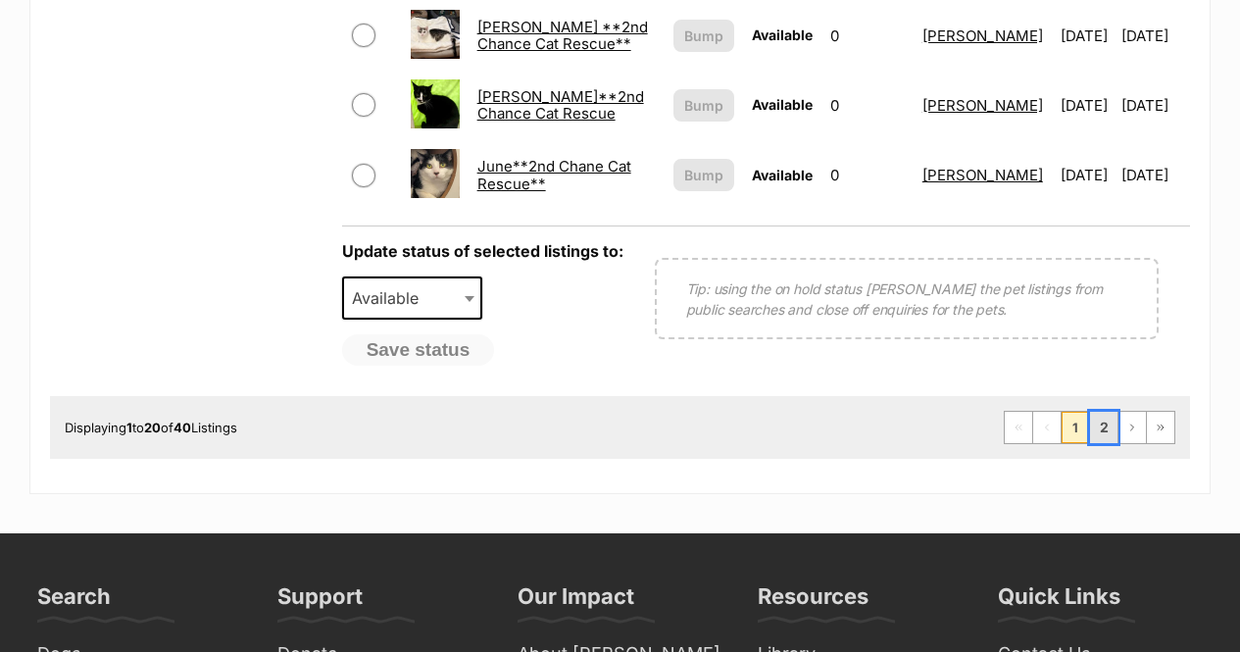
click at [1108, 412] on link "2" at bounding box center [1103, 427] width 27 height 31
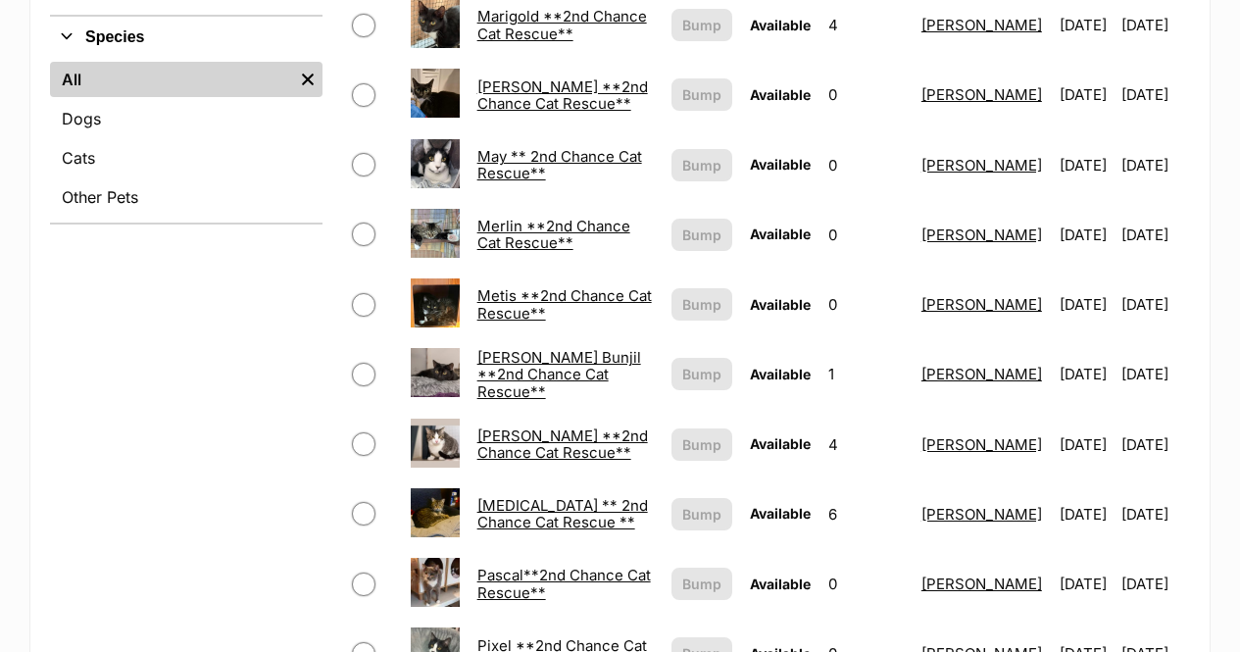
scroll to position [784, 0]
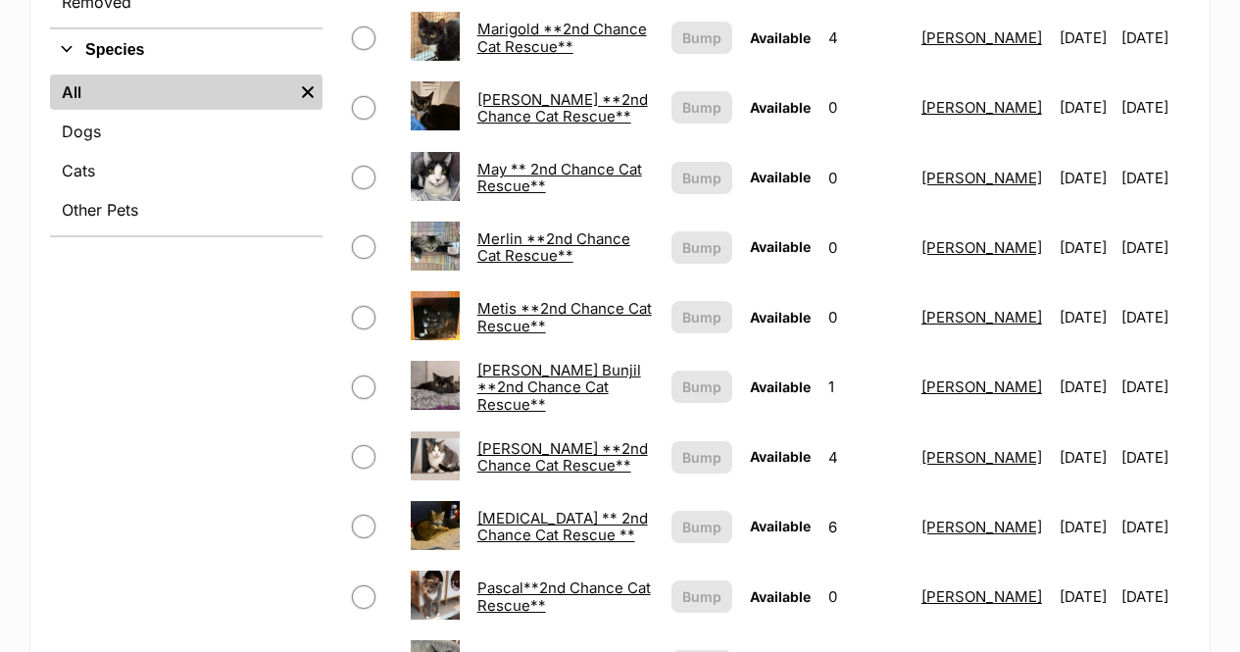
click at [490, 229] on link "Merlin **2nd Chance Cat Rescue**" at bounding box center [553, 246] width 153 height 35
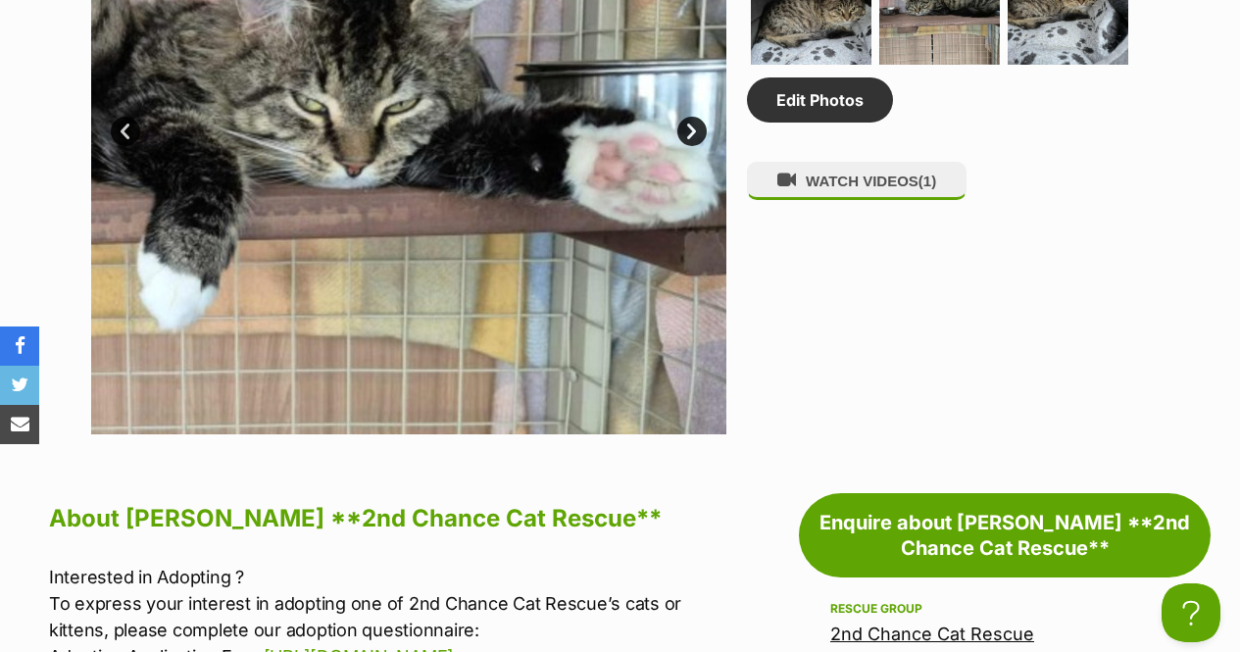
scroll to position [1176, 0]
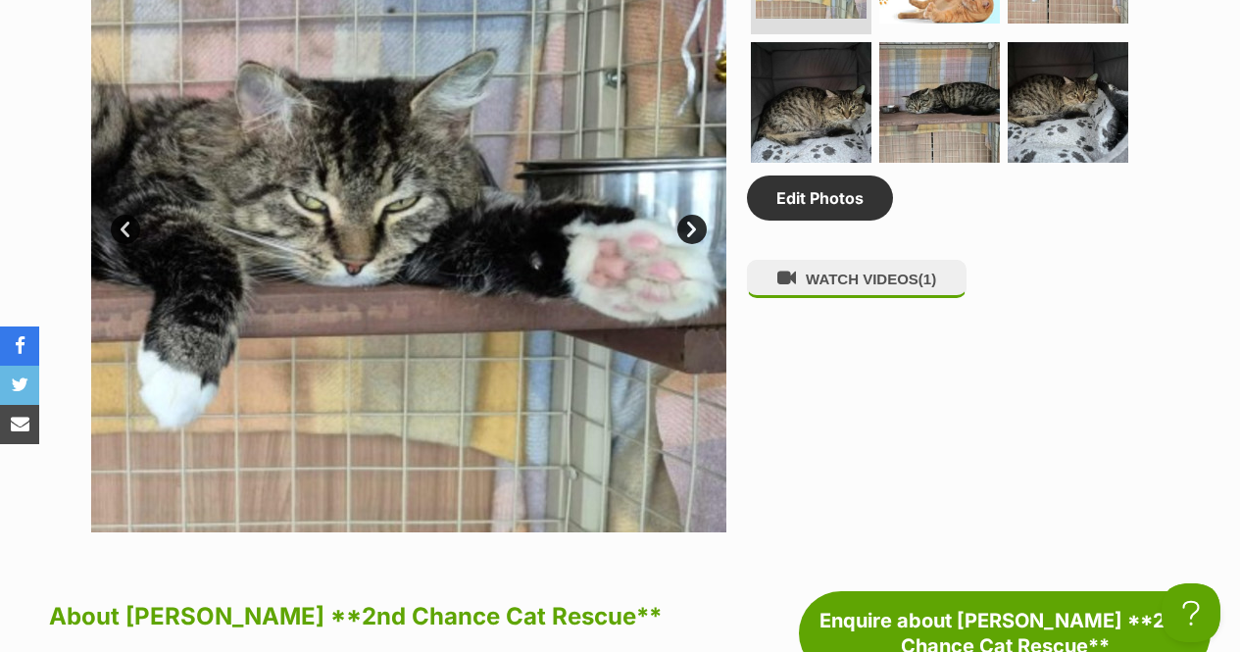
click at [692, 215] on link "Next" at bounding box center [691, 229] width 29 height 29
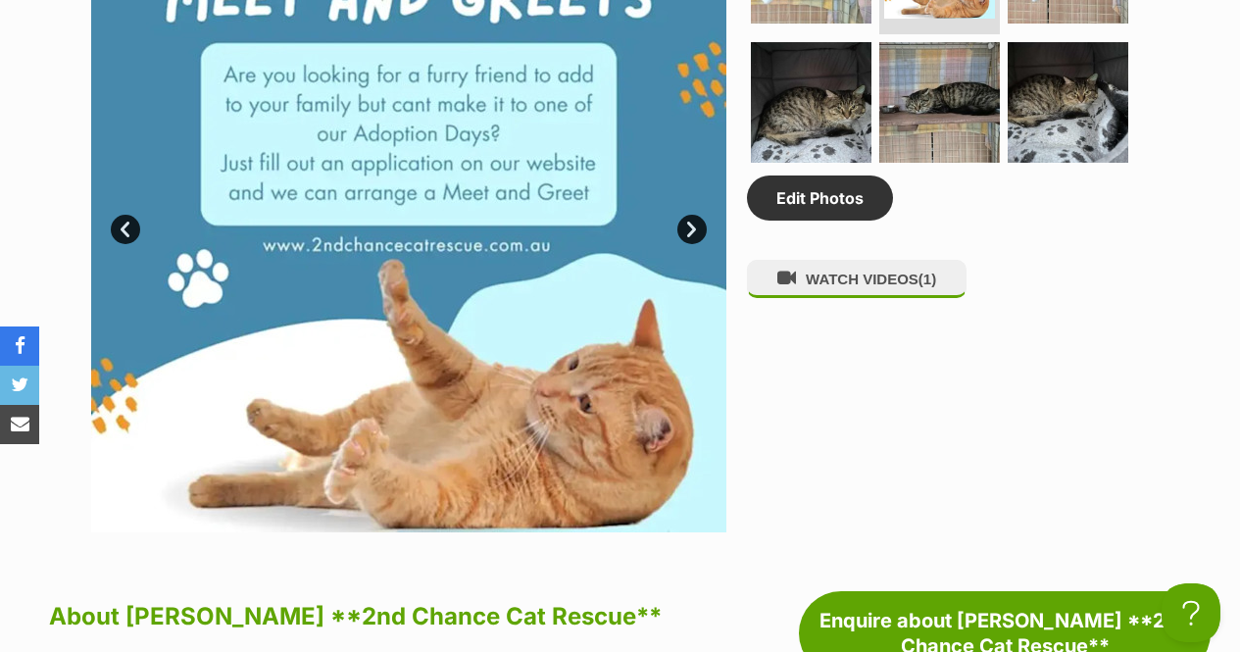
click at [692, 215] on link "Next" at bounding box center [691, 229] width 29 height 29
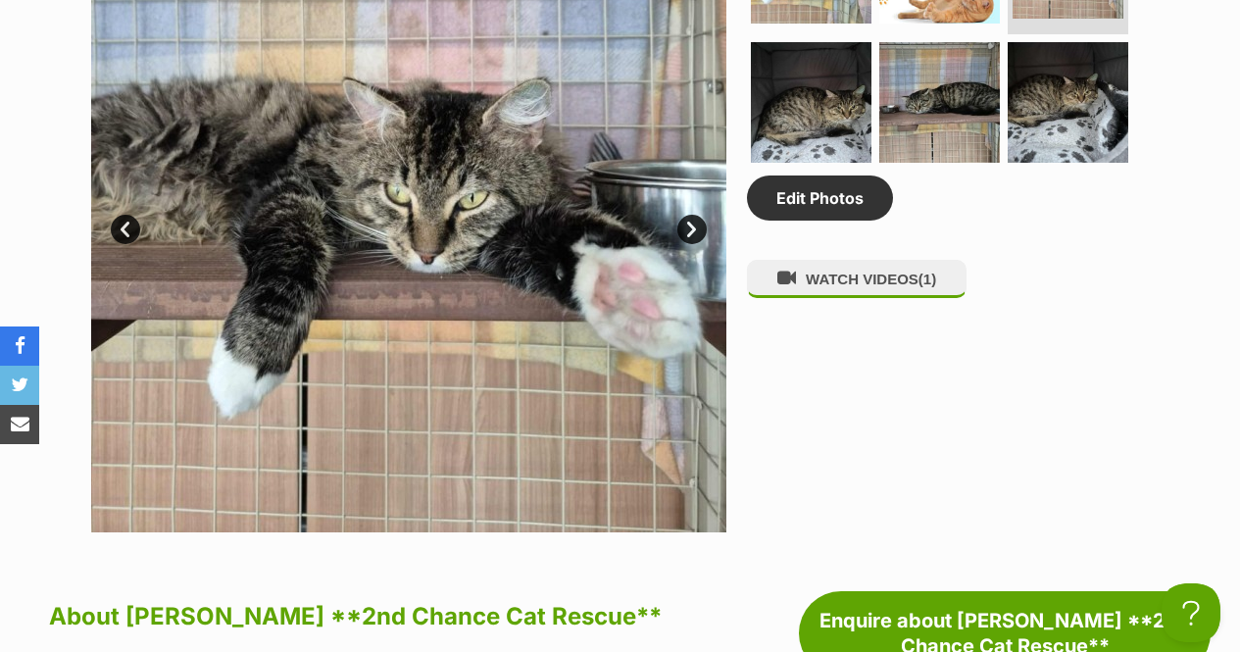
click at [692, 215] on link "Next" at bounding box center [691, 229] width 29 height 29
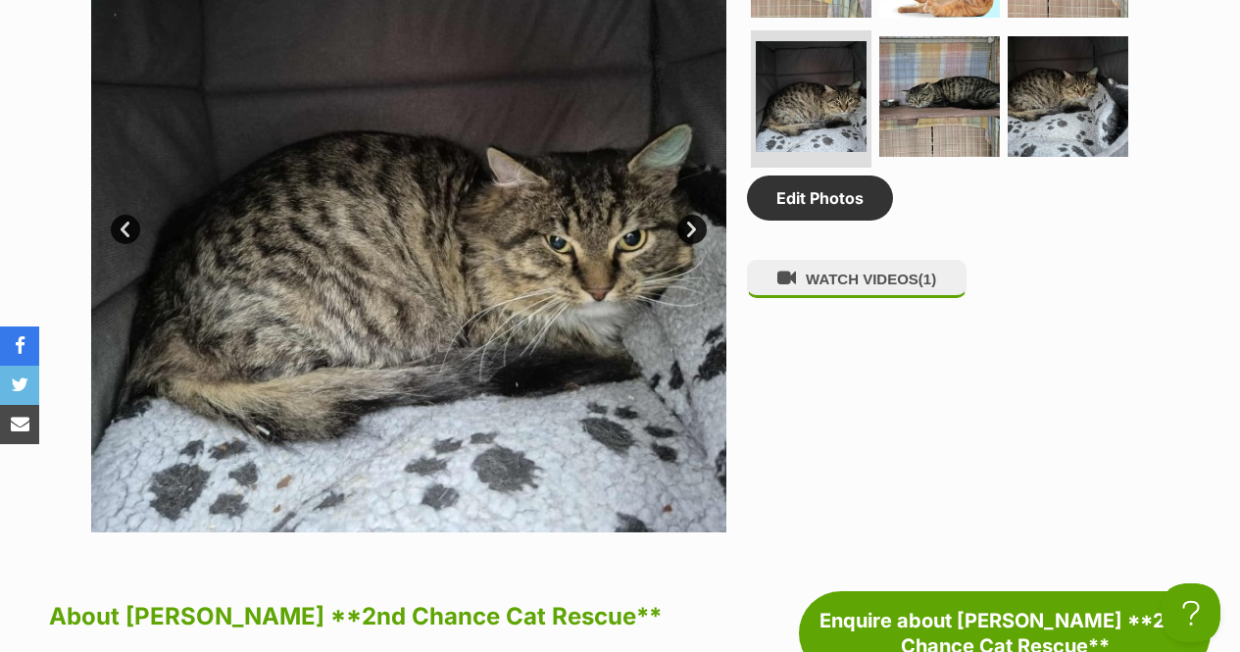
click at [692, 215] on link "Next" at bounding box center [691, 229] width 29 height 29
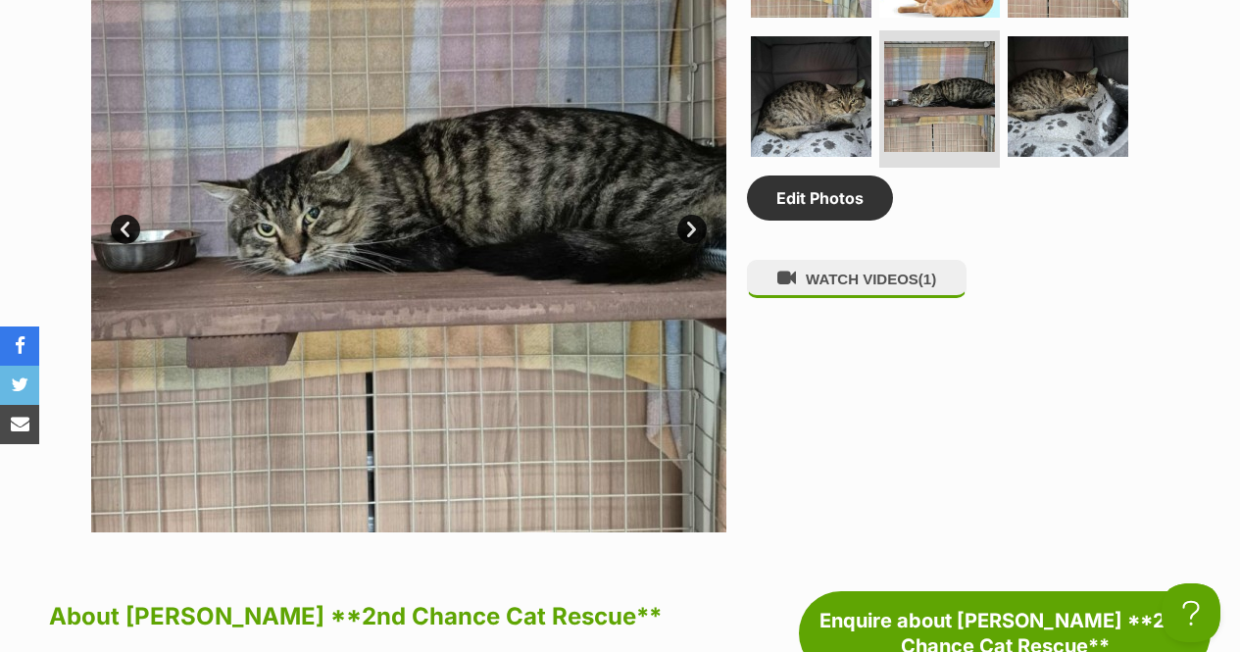
click at [692, 215] on link "Next" at bounding box center [691, 229] width 29 height 29
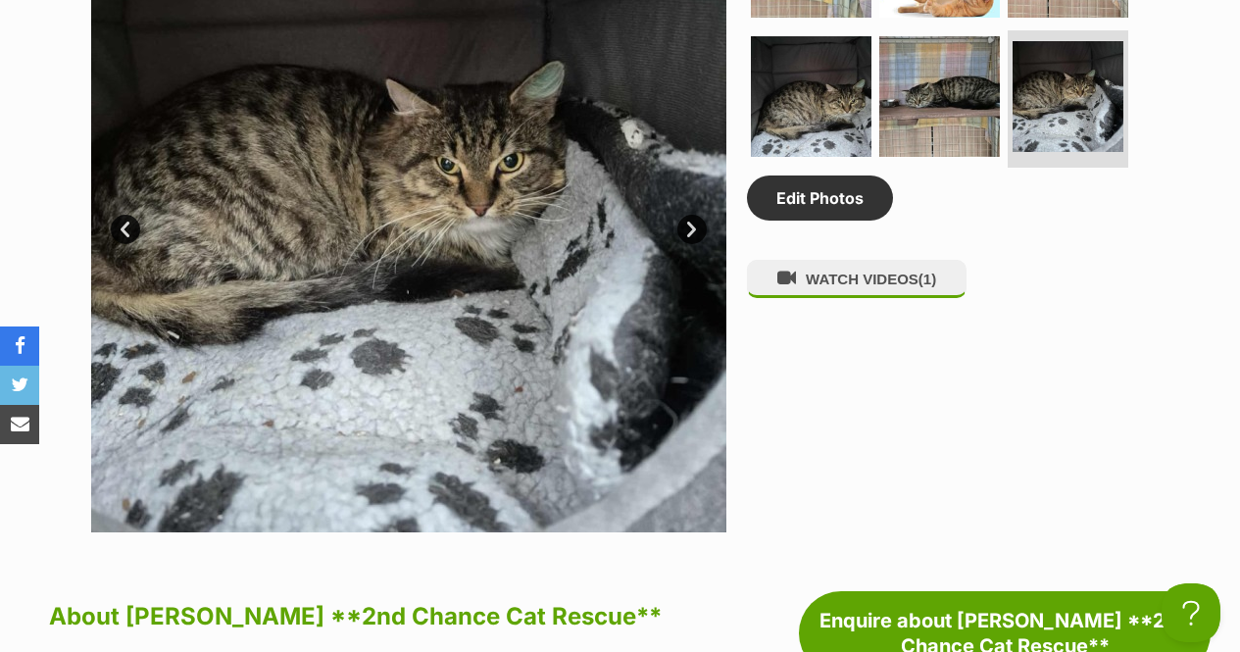
click at [692, 215] on link "Next" at bounding box center [691, 229] width 29 height 29
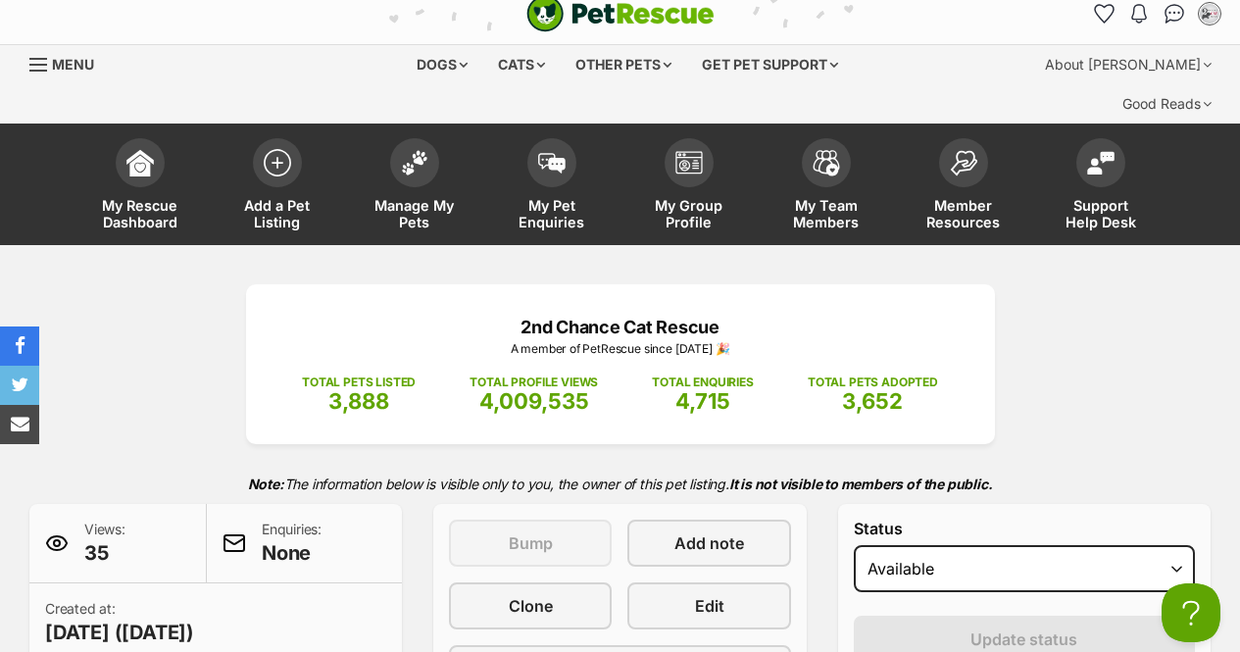
scroll to position [0, 0]
